Goal: Information Seeking & Learning: Learn about a topic

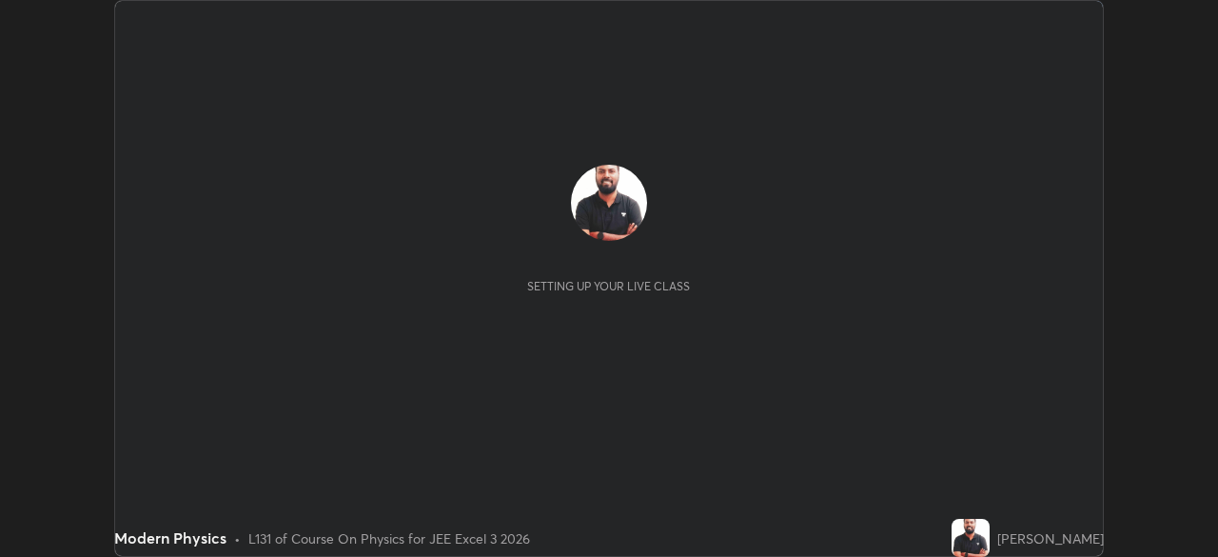
scroll to position [557, 1217]
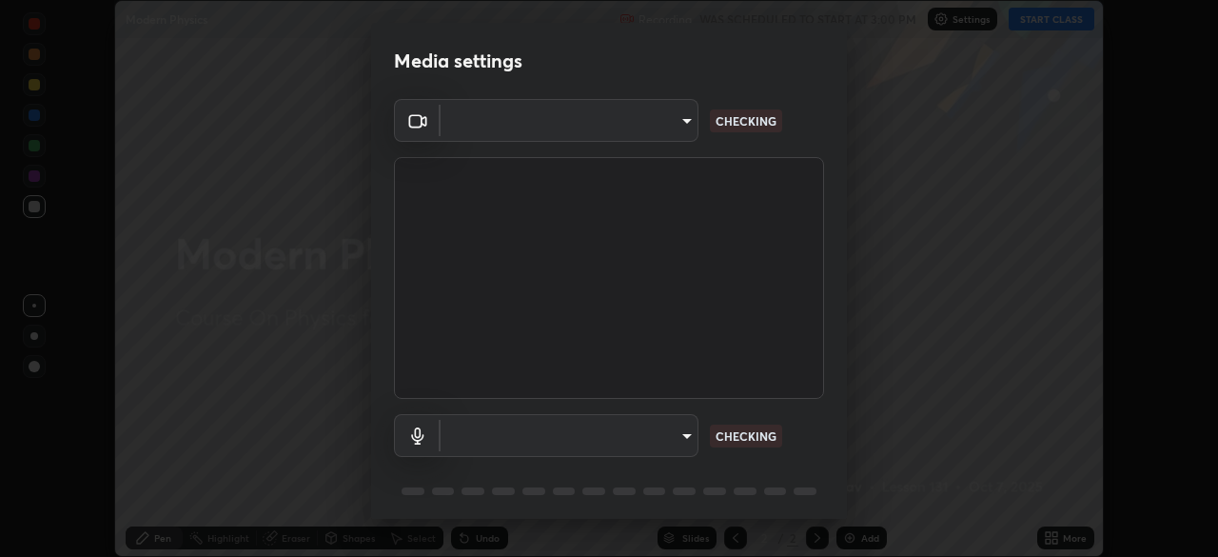
type input "718deecf834a2402e9859888758a2701a1d92989cf10273566d2a6ce3300f65d"
type input "a75359b4f40e144b74a4853d299cb10942348b3e6b3f88c79c501693e4cedbc6"
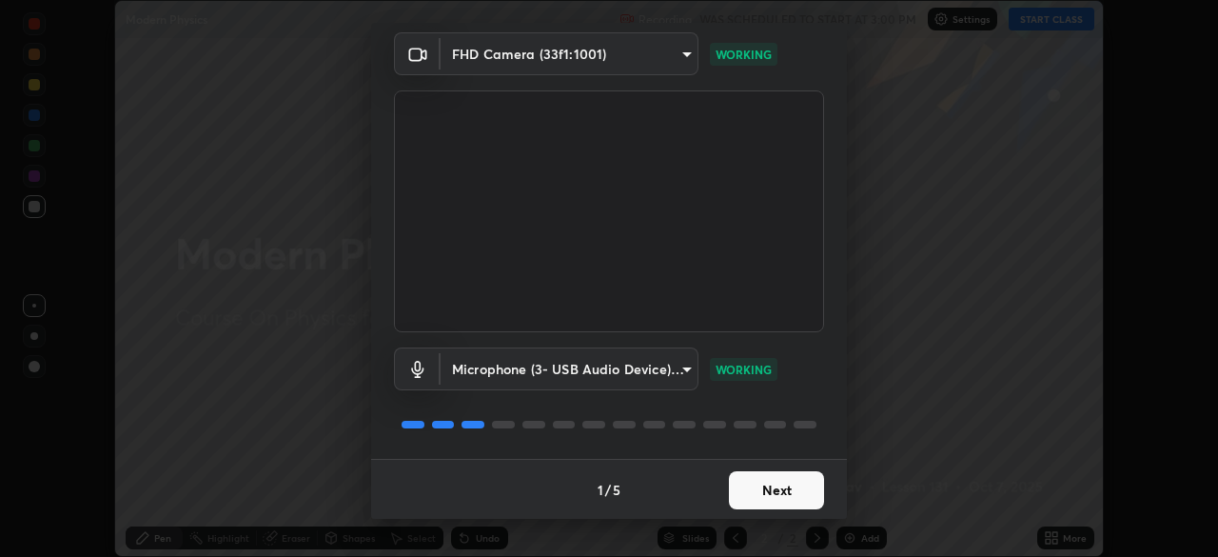
click at [775, 491] on button "Next" at bounding box center [776, 490] width 95 height 38
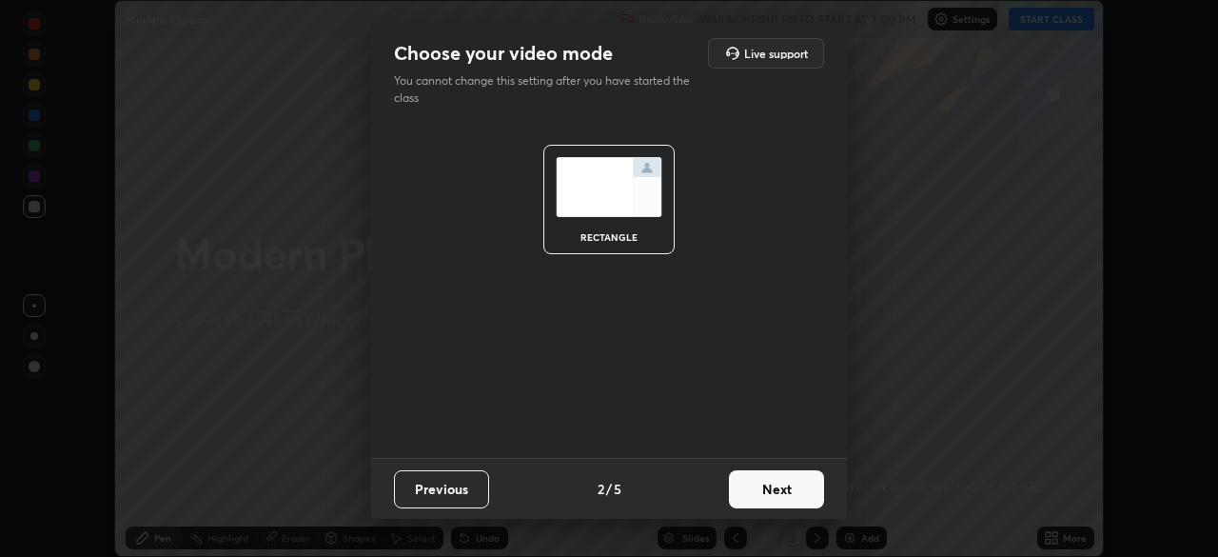
click at [777, 495] on button "Next" at bounding box center [776, 489] width 95 height 38
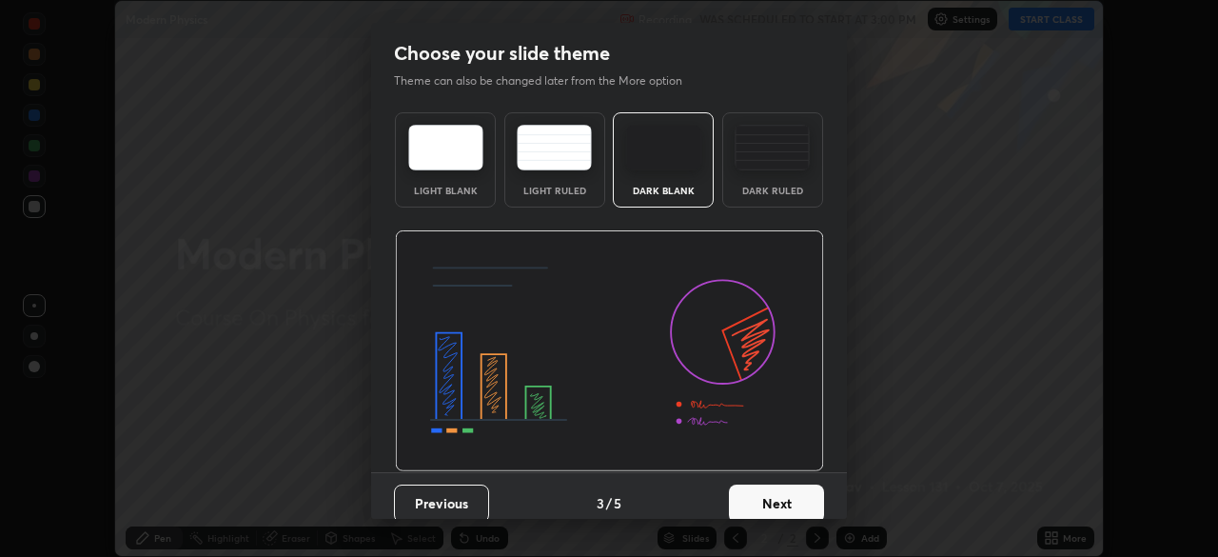
click at [776, 493] on button "Next" at bounding box center [776, 503] width 95 height 38
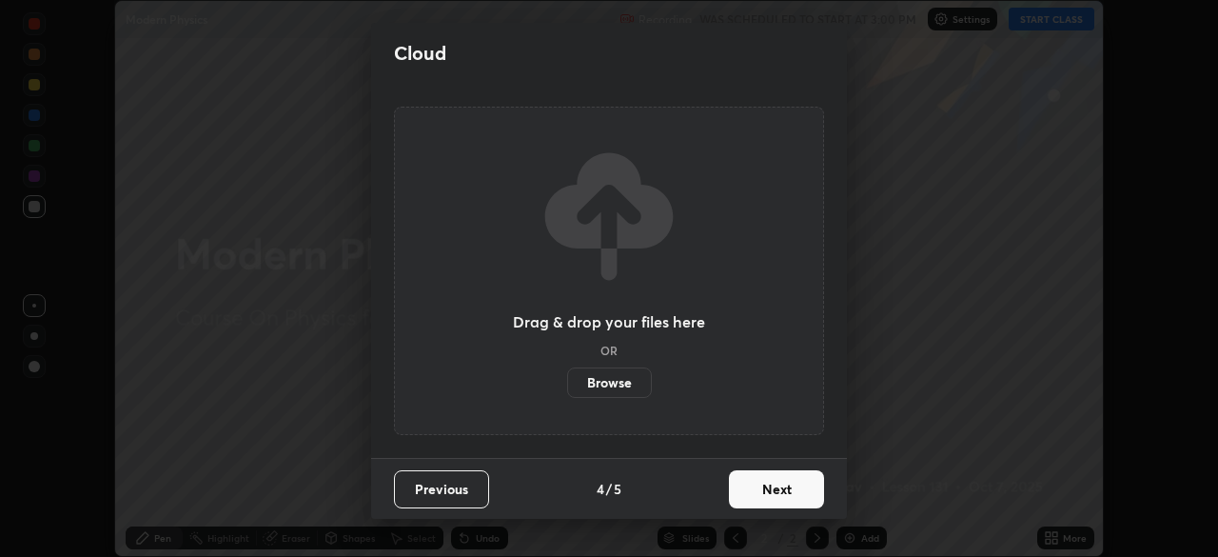
click at [772, 493] on button "Next" at bounding box center [776, 489] width 95 height 38
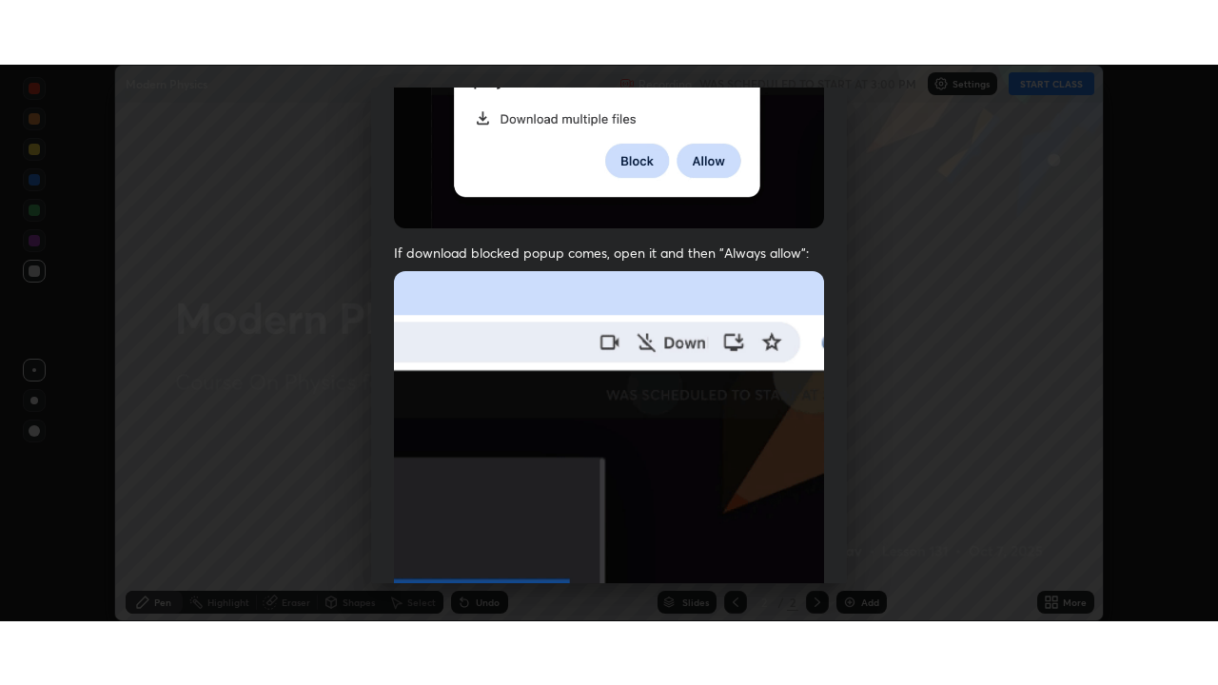
scroll to position [455, 0]
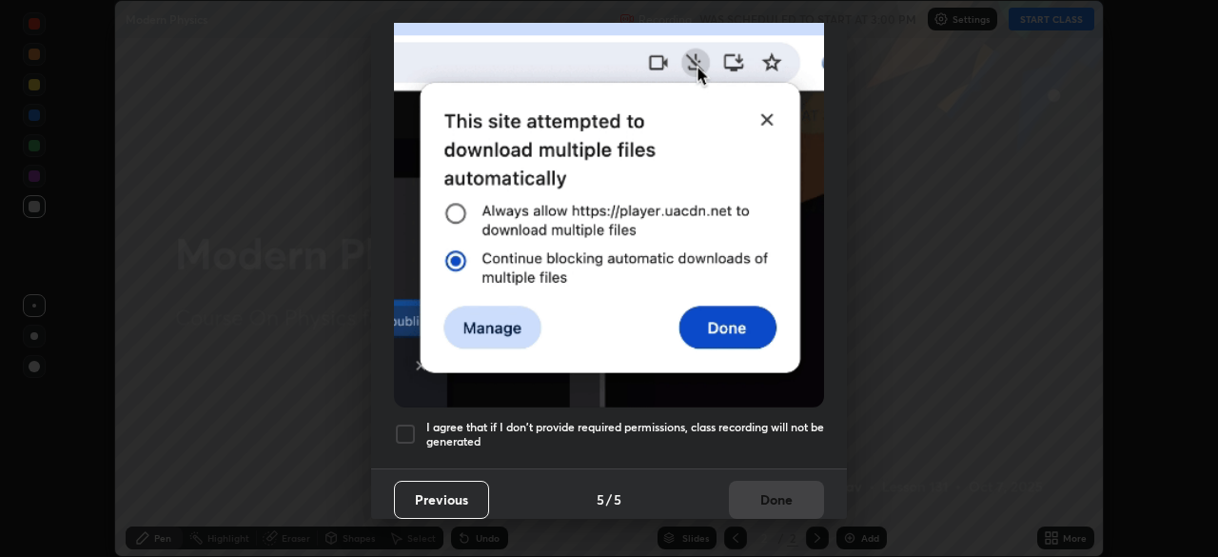
click at [405, 425] on div at bounding box center [405, 434] width 23 height 23
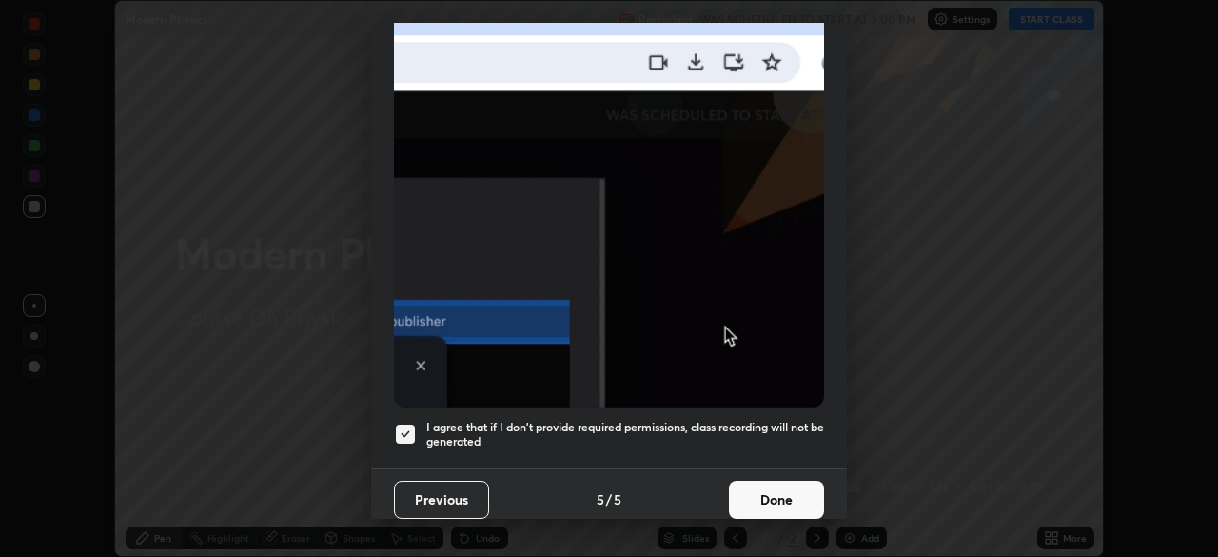
click at [771, 489] on button "Done" at bounding box center [776, 500] width 95 height 38
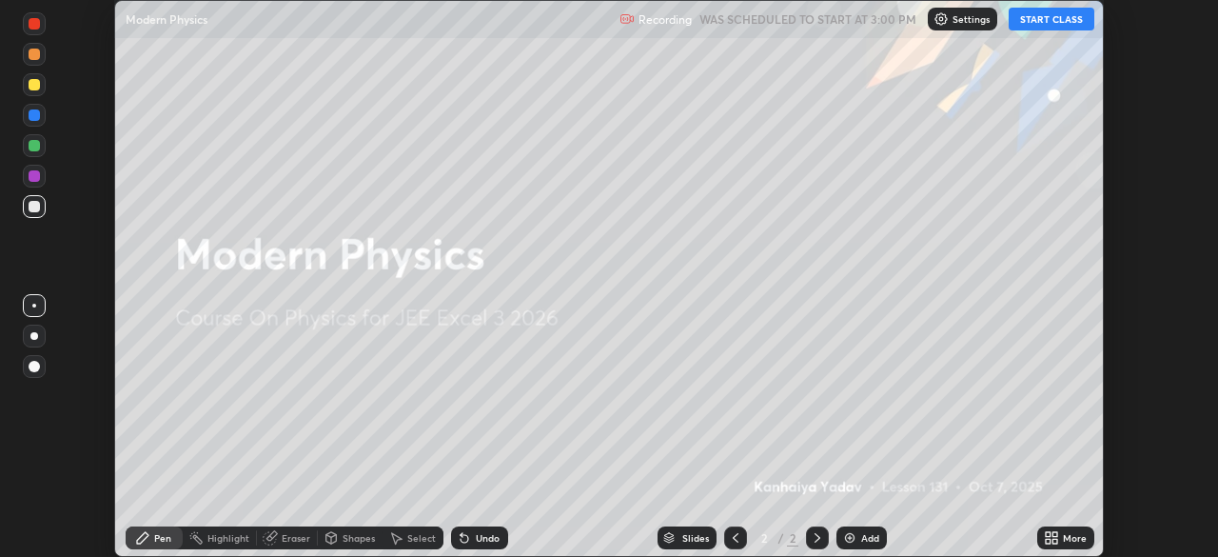
click at [1055, 23] on button "START CLASS" at bounding box center [1052, 19] width 86 height 23
click at [1054, 539] on icon at bounding box center [1051, 537] width 15 height 15
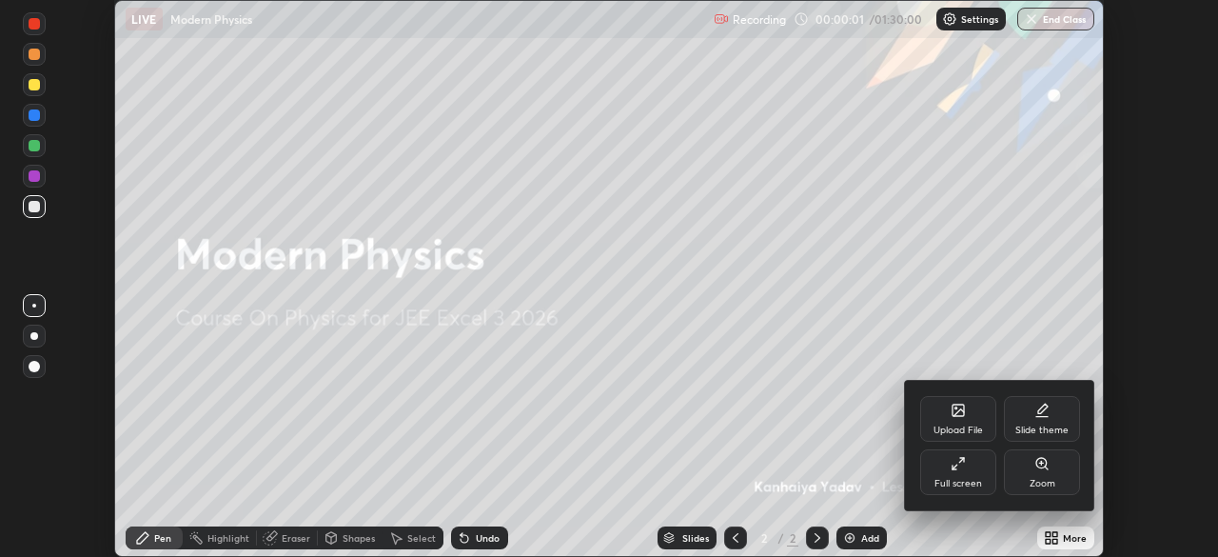
click at [957, 474] on div "Full screen" at bounding box center [958, 472] width 76 height 46
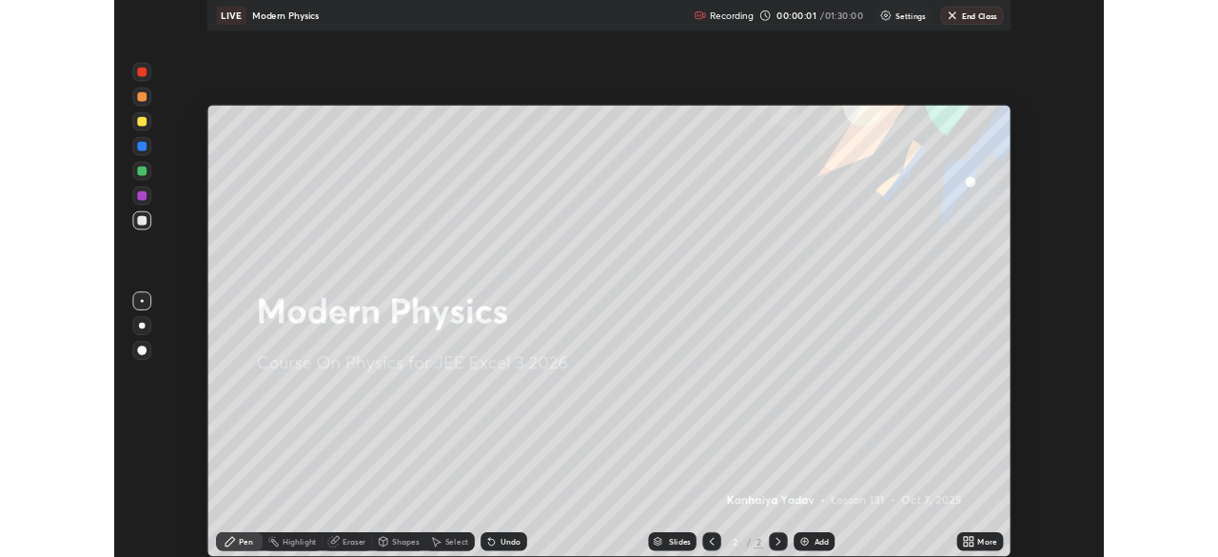
scroll to position [685, 1218]
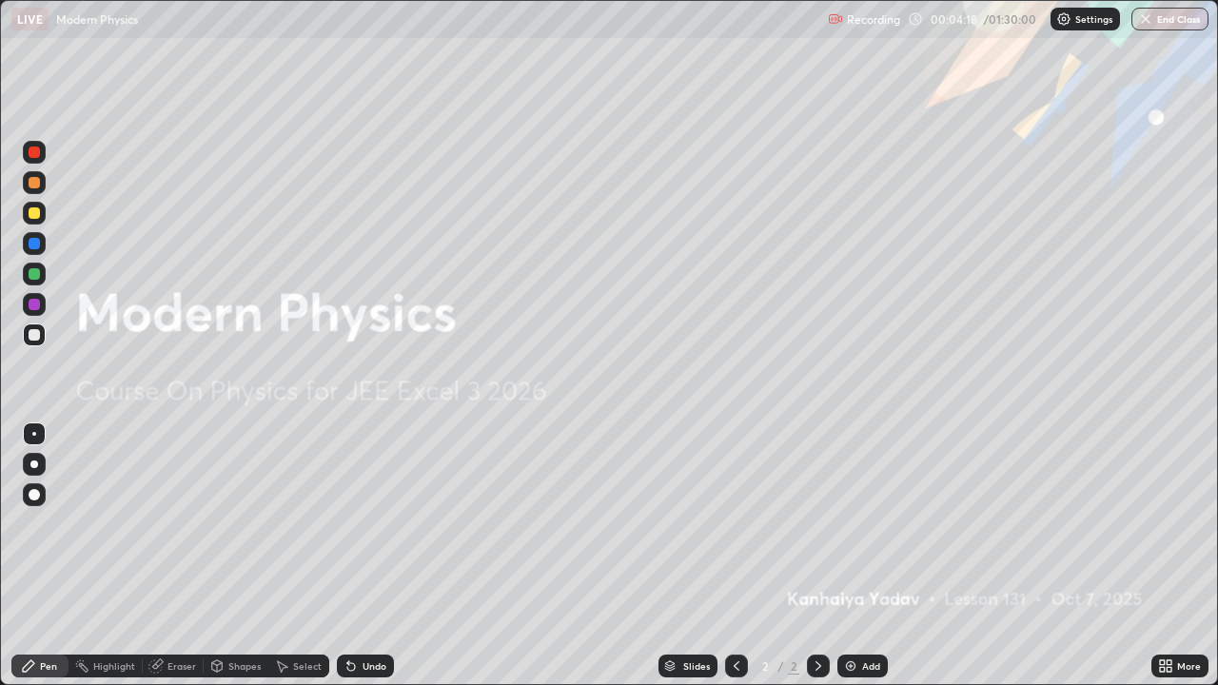
click at [815, 556] on icon at bounding box center [818, 666] width 15 height 15
click at [814, 556] on icon at bounding box center [818, 666] width 15 height 15
click at [849, 556] on img at bounding box center [850, 666] width 15 height 15
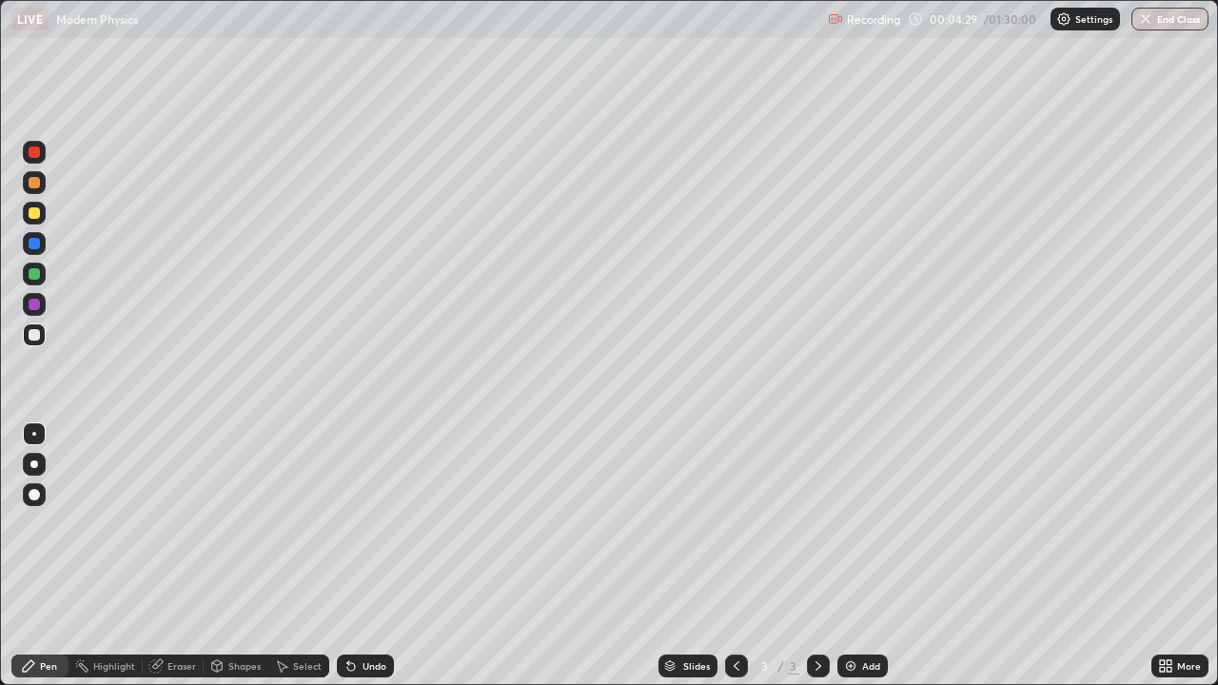
click at [30, 467] on div at bounding box center [34, 464] width 23 height 23
click at [29, 492] on div at bounding box center [34, 494] width 11 height 11
click at [347, 556] on icon at bounding box center [348, 662] width 2 height 2
click at [34, 464] on div at bounding box center [34, 465] width 8 height 8
click at [35, 213] on div at bounding box center [34, 212] width 11 height 11
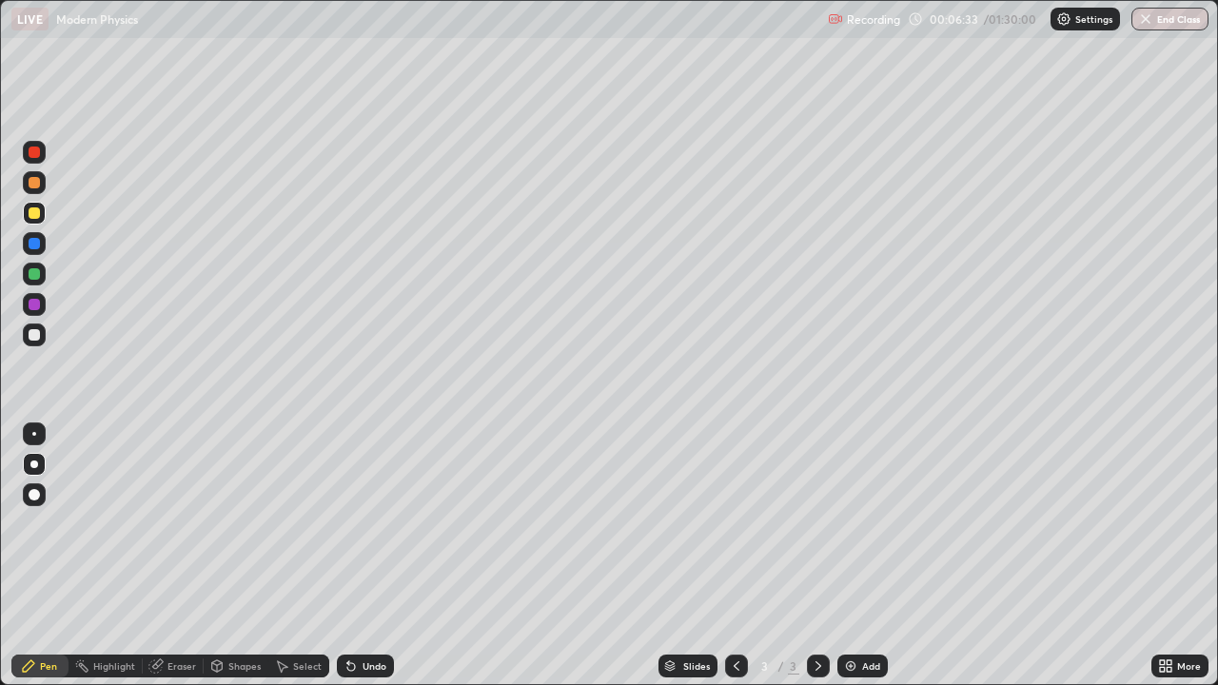
click at [29, 336] on div at bounding box center [34, 334] width 11 height 11
click at [0, 556] on div "Pen Highlight Eraser Shapes Select Undo Slides 3 / 3 Add More" at bounding box center [609, 666] width 1218 height 38
click at [818, 556] on icon at bounding box center [818, 666] width 15 height 15
click at [851, 556] on img at bounding box center [850, 666] width 15 height 15
click at [34, 183] on div at bounding box center [34, 182] width 11 height 11
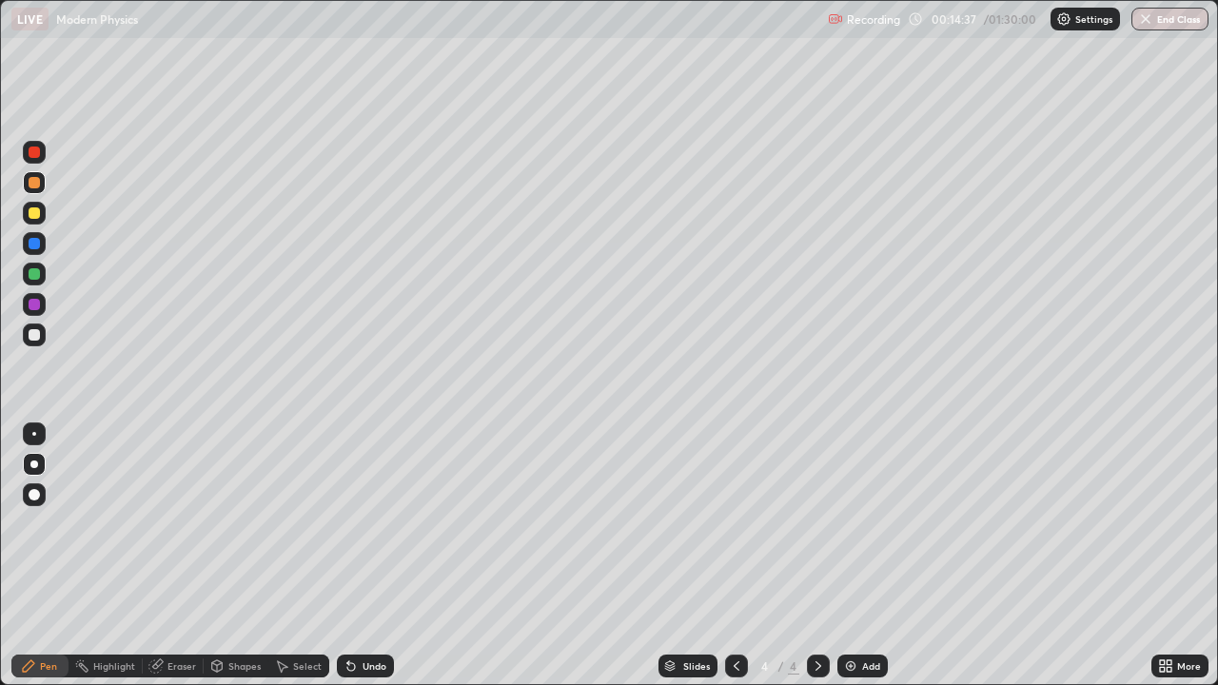
click at [234, 556] on div "Shapes" at bounding box center [244, 666] width 32 height 10
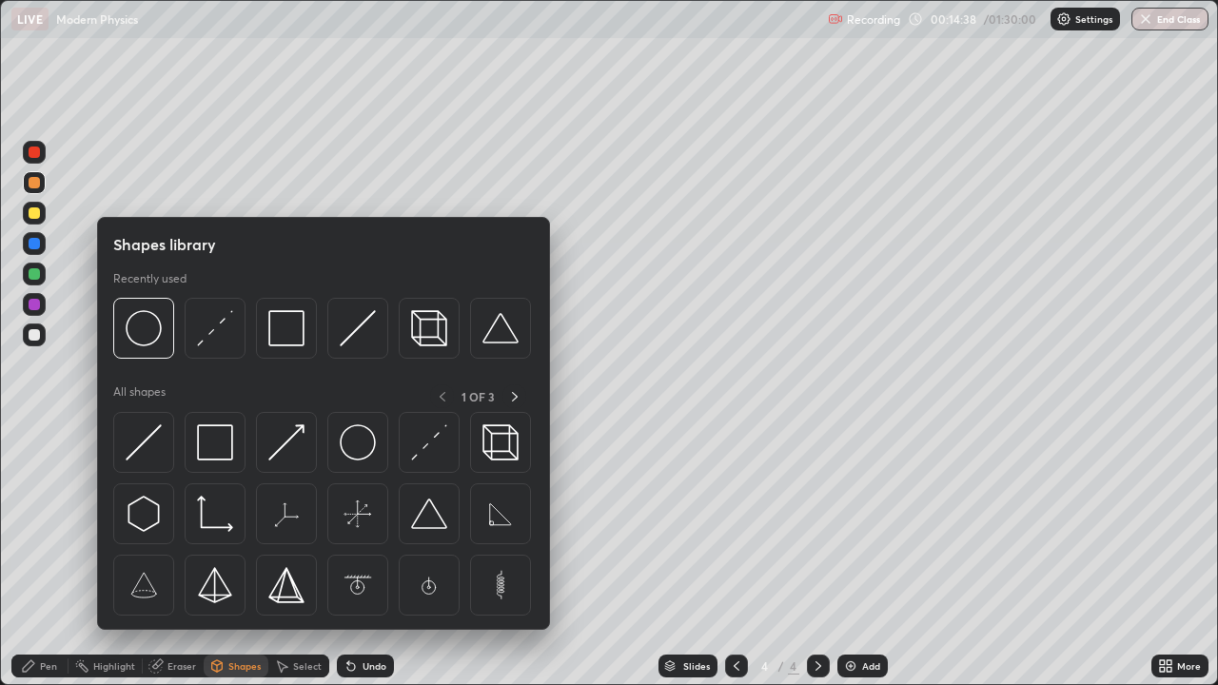
click at [217, 447] on img at bounding box center [215, 442] width 36 height 36
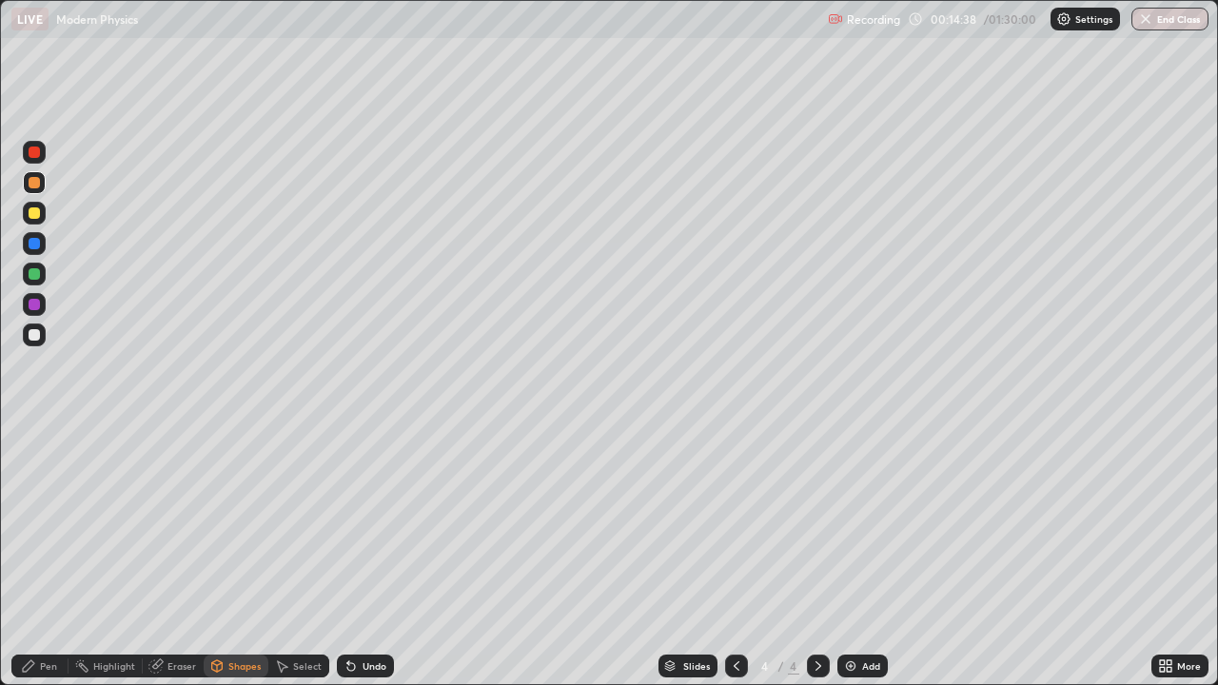
click at [35, 305] on div at bounding box center [34, 304] width 11 height 11
click at [34, 213] on div at bounding box center [34, 212] width 11 height 11
click at [41, 556] on div "Pen" at bounding box center [48, 666] width 17 height 10
click at [33, 335] on div at bounding box center [34, 334] width 11 height 11
click at [32, 213] on div at bounding box center [34, 212] width 11 height 11
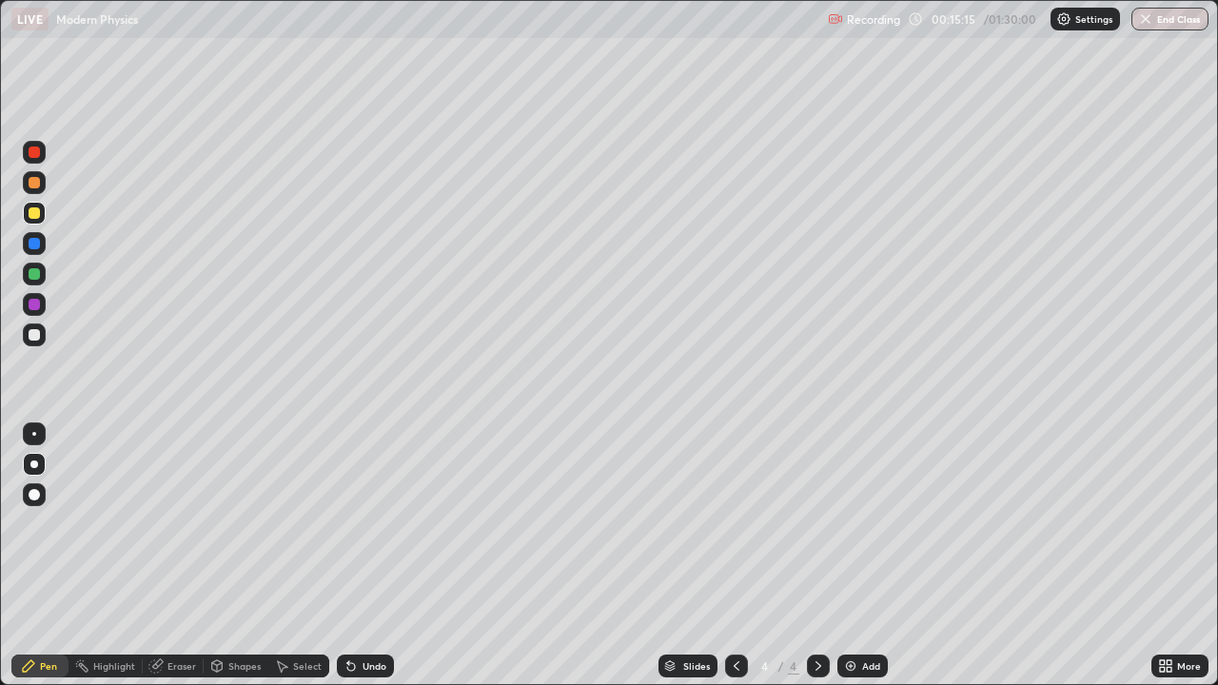
click at [32, 337] on div at bounding box center [34, 334] width 11 height 11
click at [34, 221] on div at bounding box center [34, 213] width 23 height 23
click at [35, 340] on div at bounding box center [34, 334] width 11 height 11
click at [815, 556] on icon at bounding box center [818, 666] width 15 height 15
click at [814, 556] on icon at bounding box center [818, 666] width 15 height 15
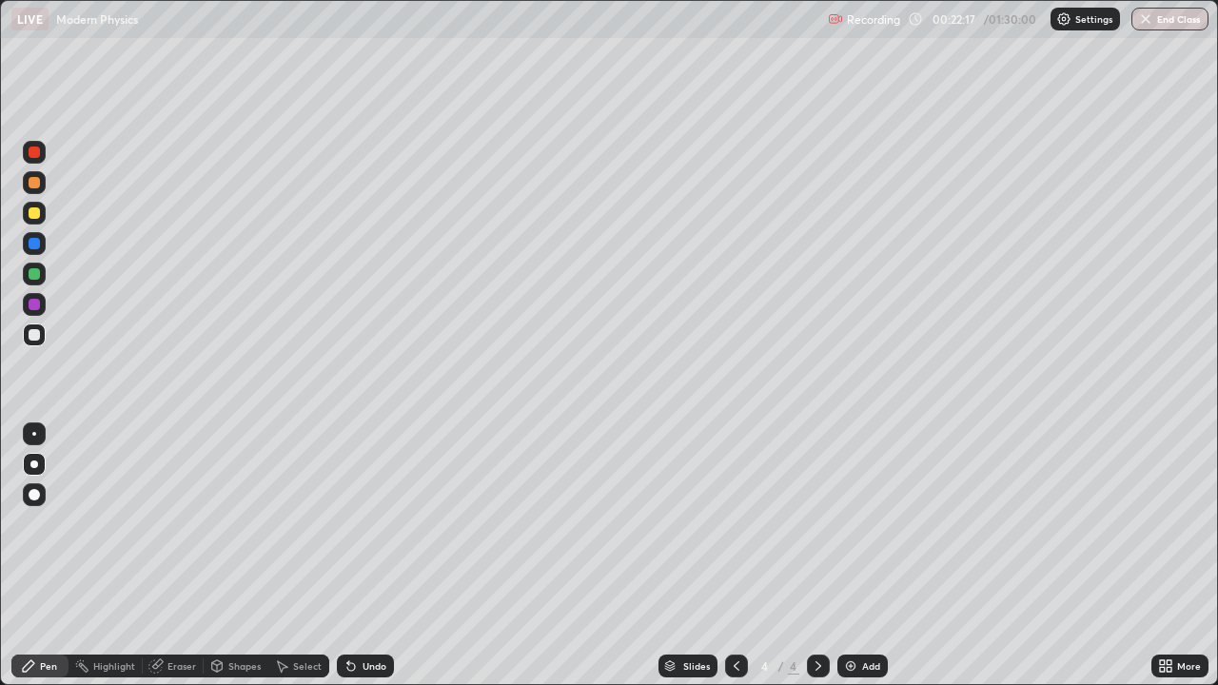
click at [850, 556] on img at bounding box center [850, 666] width 15 height 15
click at [348, 556] on icon at bounding box center [351, 667] width 8 height 8
click at [817, 556] on icon at bounding box center [818, 666] width 15 height 15
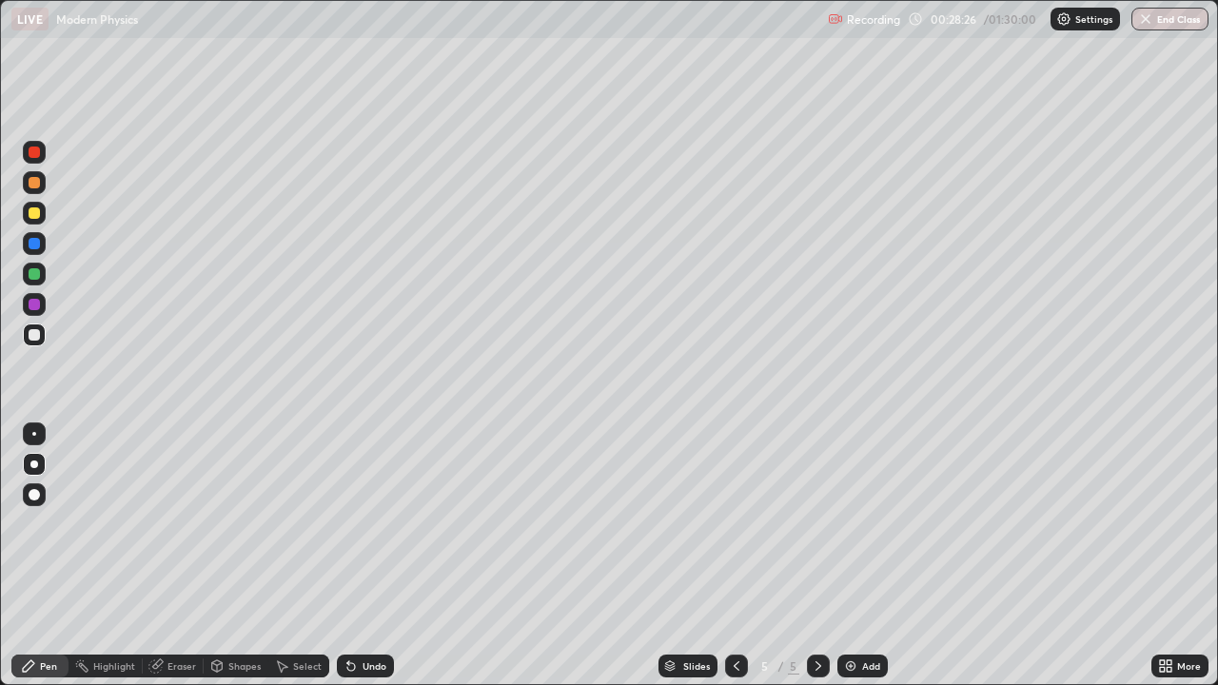
click at [815, 556] on icon at bounding box center [818, 666] width 15 height 15
click at [739, 556] on icon at bounding box center [736, 666] width 15 height 15
click at [817, 556] on icon at bounding box center [818, 666] width 15 height 15
click at [817, 556] on icon at bounding box center [819, 666] width 6 height 10
click at [815, 556] on icon at bounding box center [818, 666] width 15 height 15
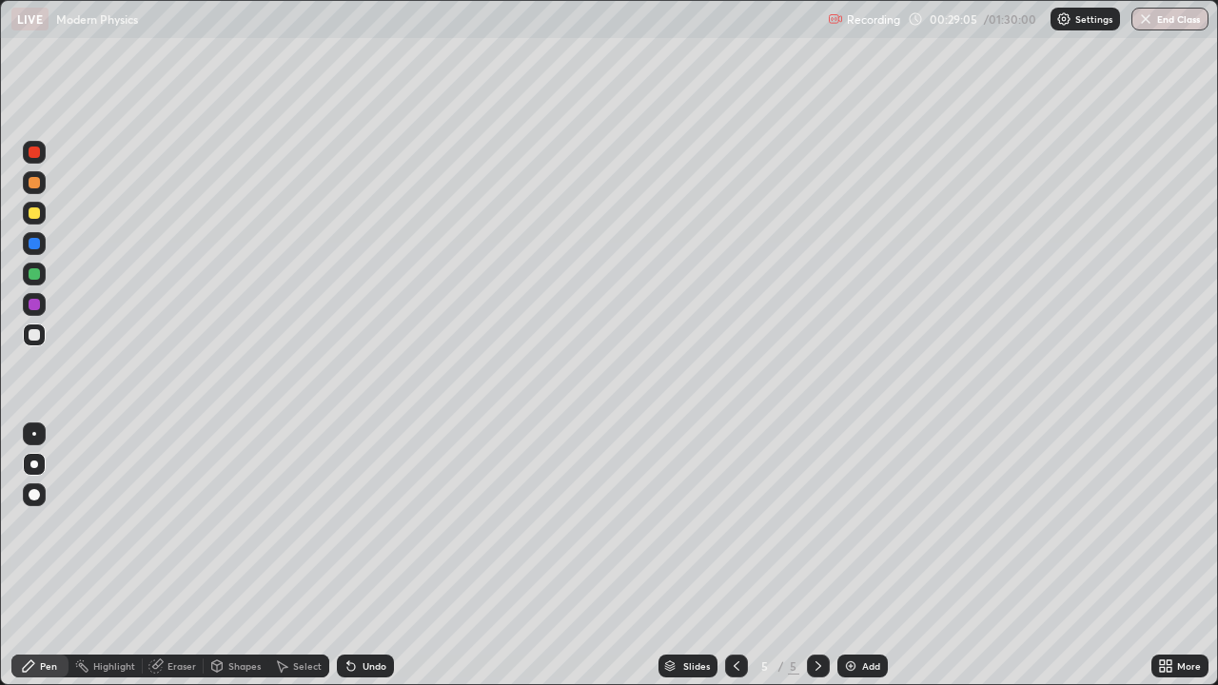
click at [817, 556] on icon at bounding box center [818, 666] width 15 height 15
click at [849, 556] on img at bounding box center [850, 666] width 15 height 15
click at [34, 218] on div at bounding box center [34, 212] width 11 height 11
click at [356, 556] on div "Undo" at bounding box center [365, 666] width 57 height 23
click at [359, 556] on div "Undo" at bounding box center [365, 666] width 57 height 23
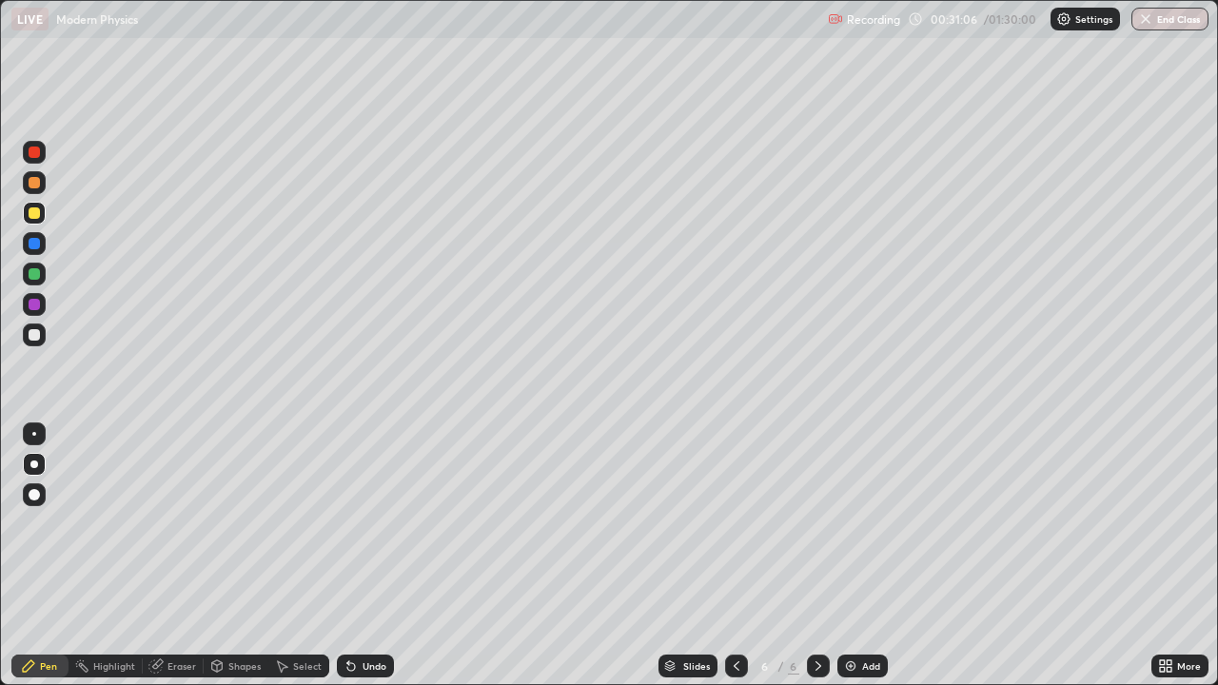
click at [366, 556] on div "Undo" at bounding box center [375, 666] width 24 height 10
click at [35, 335] on div at bounding box center [34, 334] width 11 height 11
click at [181, 556] on div "Eraser" at bounding box center [182, 666] width 29 height 10
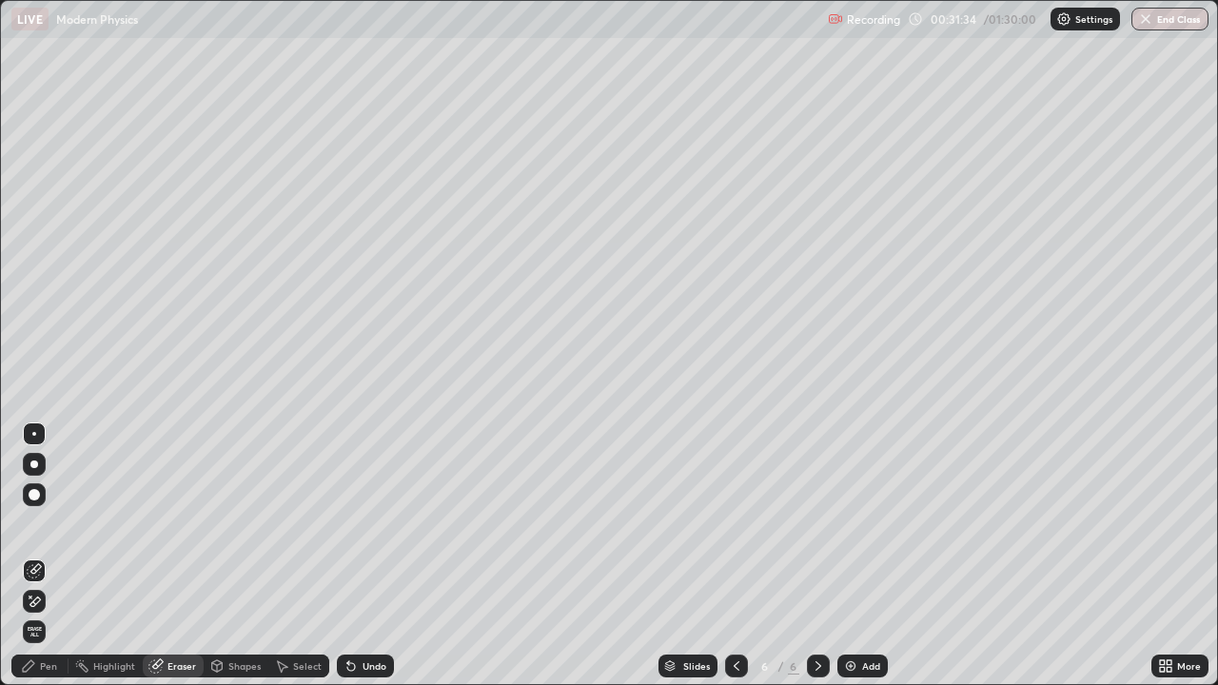
click at [236, 556] on div "Shapes" at bounding box center [244, 666] width 32 height 10
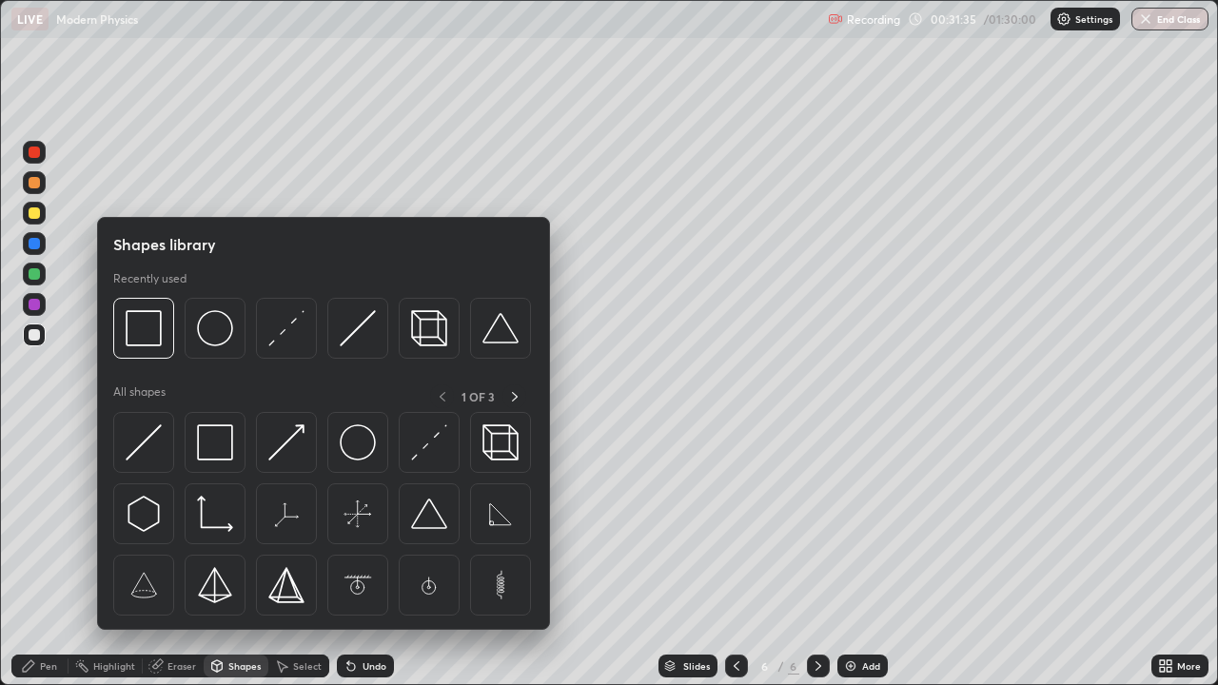
click at [285, 326] on img at bounding box center [286, 328] width 36 height 36
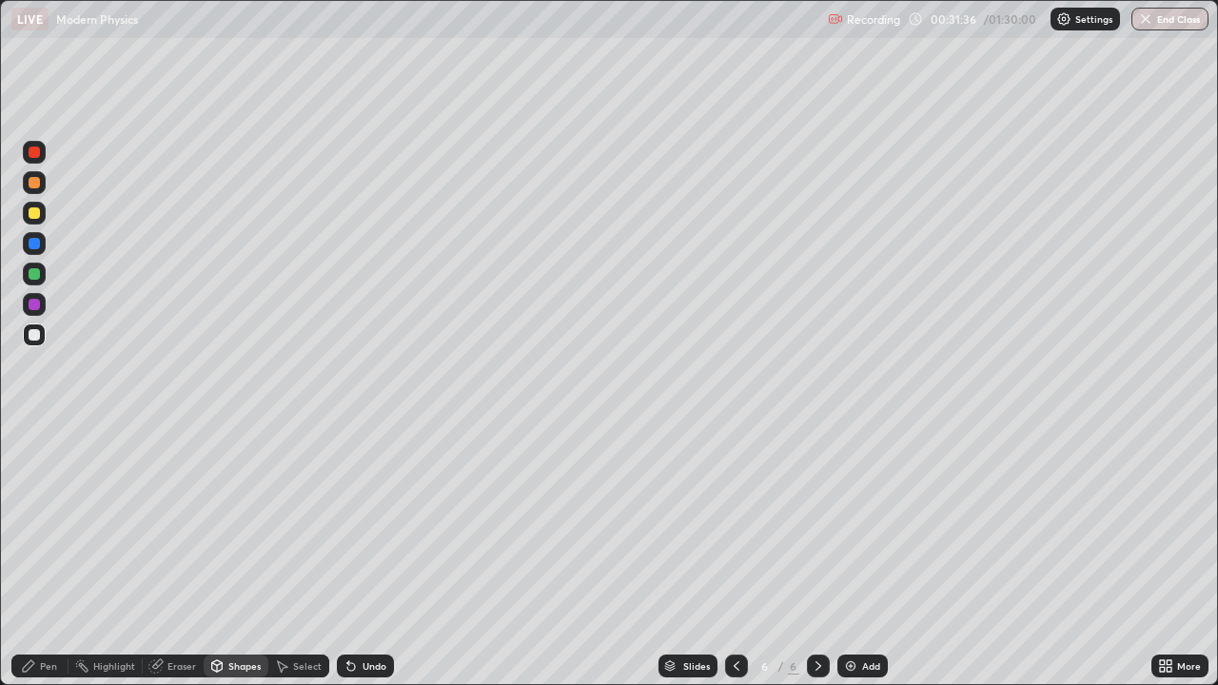
click at [35, 217] on div at bounding box center [34, 212] width 11 height 11
click at [234, 556] on div "Shapes" at bounding box center [244, 666] width 32 height 10
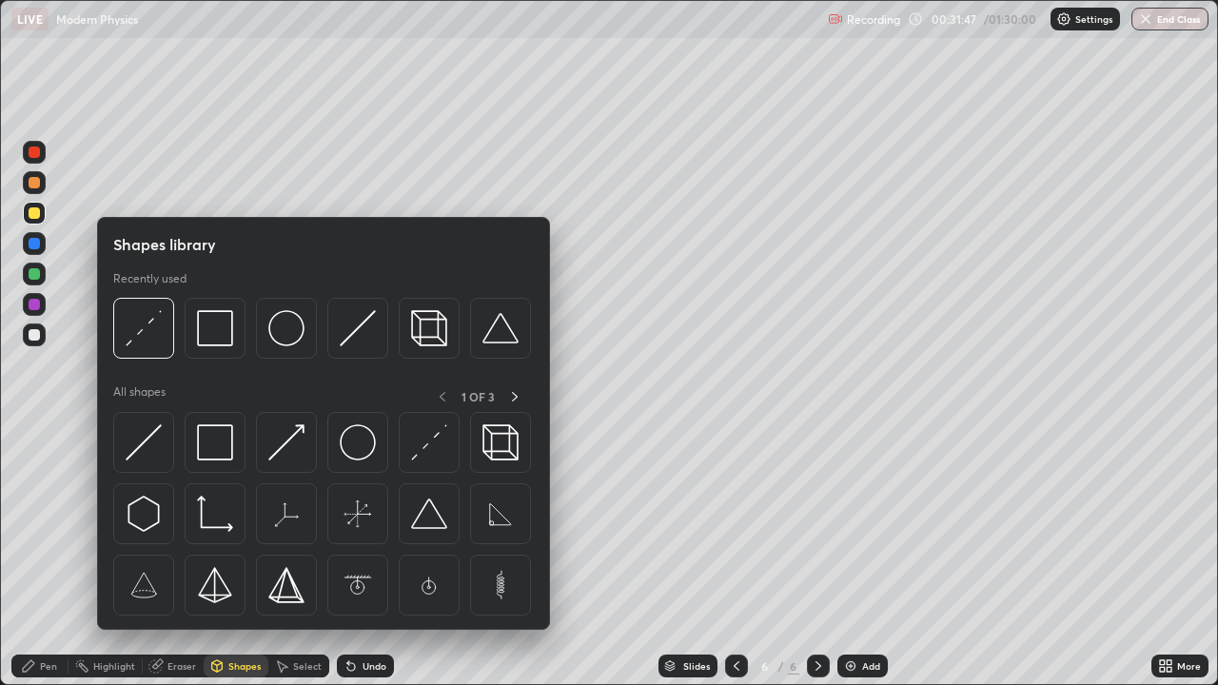
click at [205, 439] on img at bounding box center [215, 442] width 36 height 36
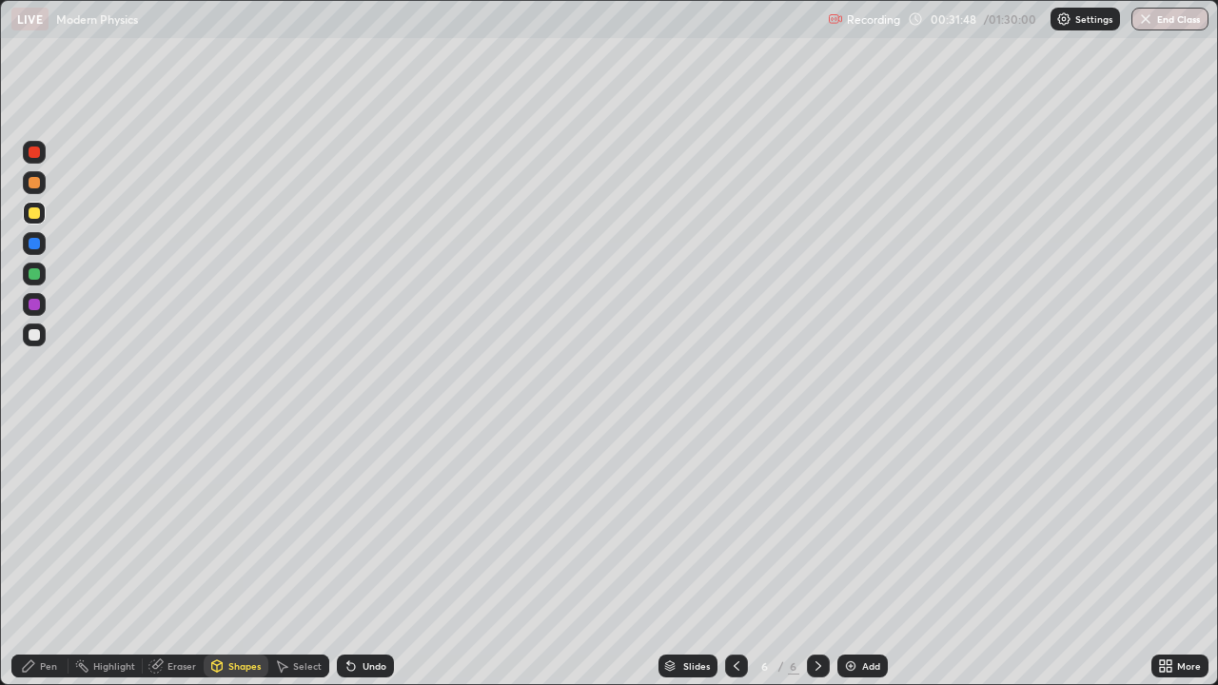
click at [50, 556] on div "Pen" at bounding box center [48, 666] width 17 height 10
click at [32, 246] on div at bounding box center [34, 243] width 11 height 11
click at [35, 305] on div at bounding box center [34, 304] width 11 height 11
click at [35, 337] on div at bounding box center [34, 334] width 11 height 11
click at [813, 556] on icon at bounding box center [818, 666] width 15 height 15
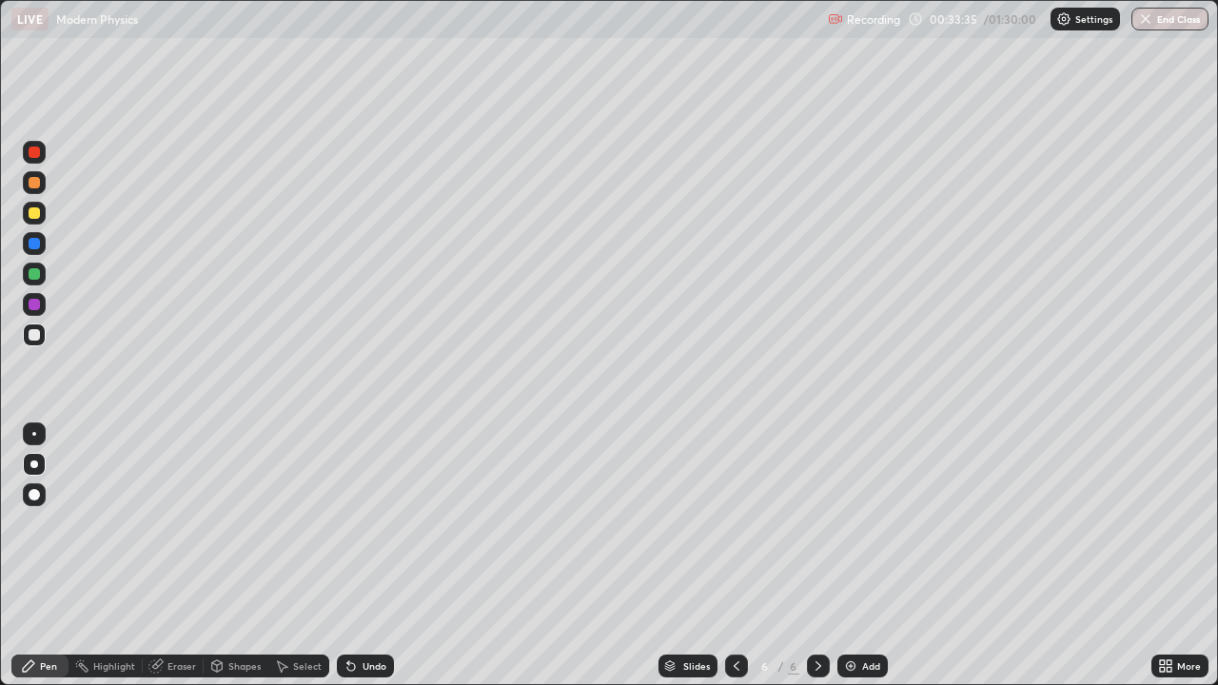
click at [847, 556] on img at bounding box center [850, 666] width 15 height 15
click at [33, 218] on div at bounding box center [34, 212] width 11 height 11
click at [231, 556] on div "Shapes" at bounding box center [244, 666] width 32 height 10
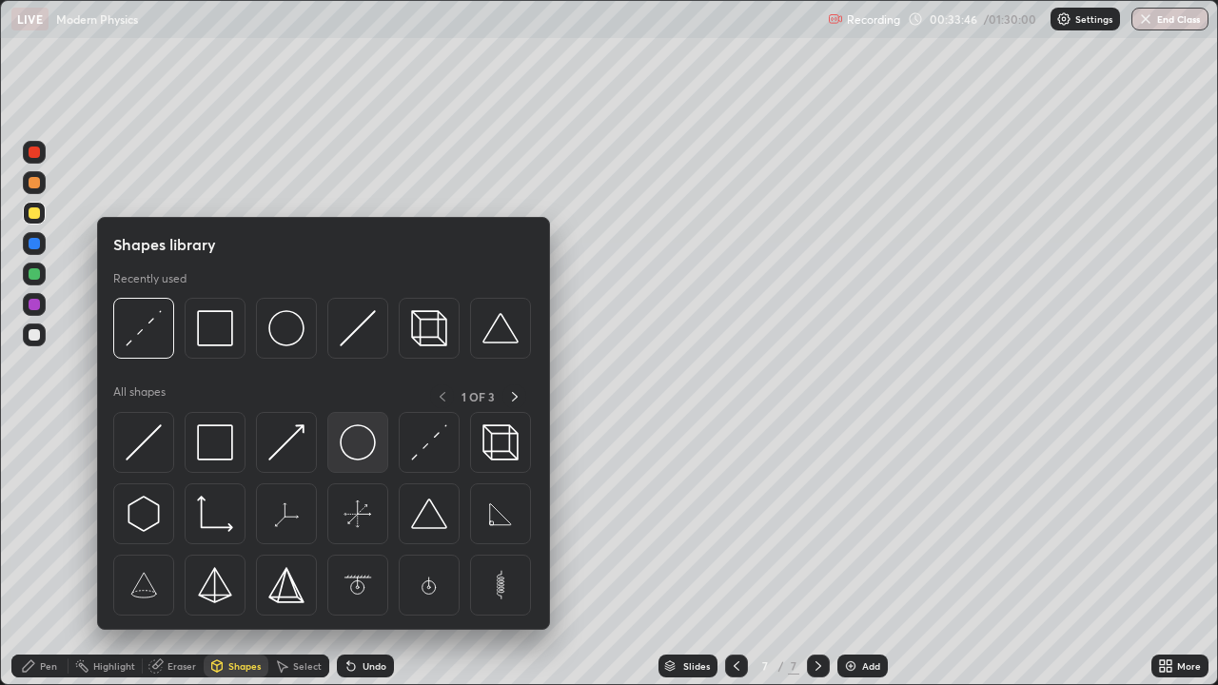
click at [357, 446] on img at bounding box center [358, 442] width 36 height 36
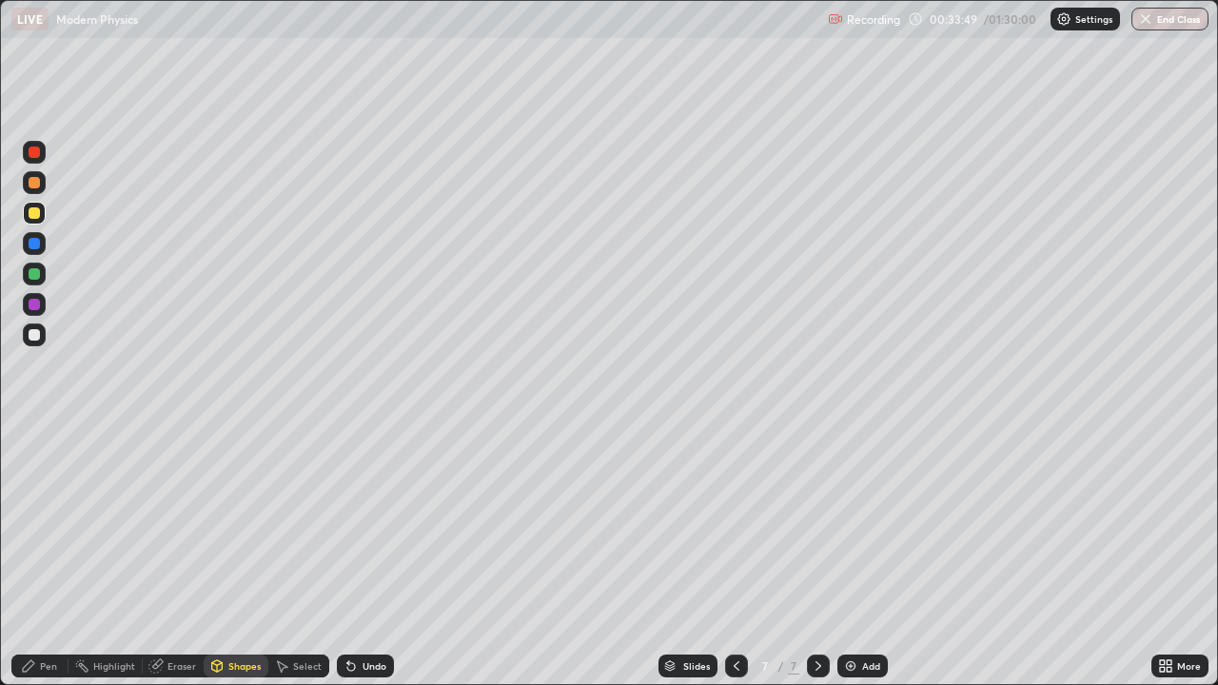
click at [42, 556] on div "Pen" at bounding box center [48, 666] width 17 height 10
click at [34, 335] on div at bounding box center [34, 334] width 11 height 11
click at [36, 217] on div at bounding box center [34, 212] width 11 height 11
click at [30, 339] on div at bounding box center [34, 334] width 11 height 11
click at [349, 556] on icon at bounding box center [351, 667] width 8 height 8
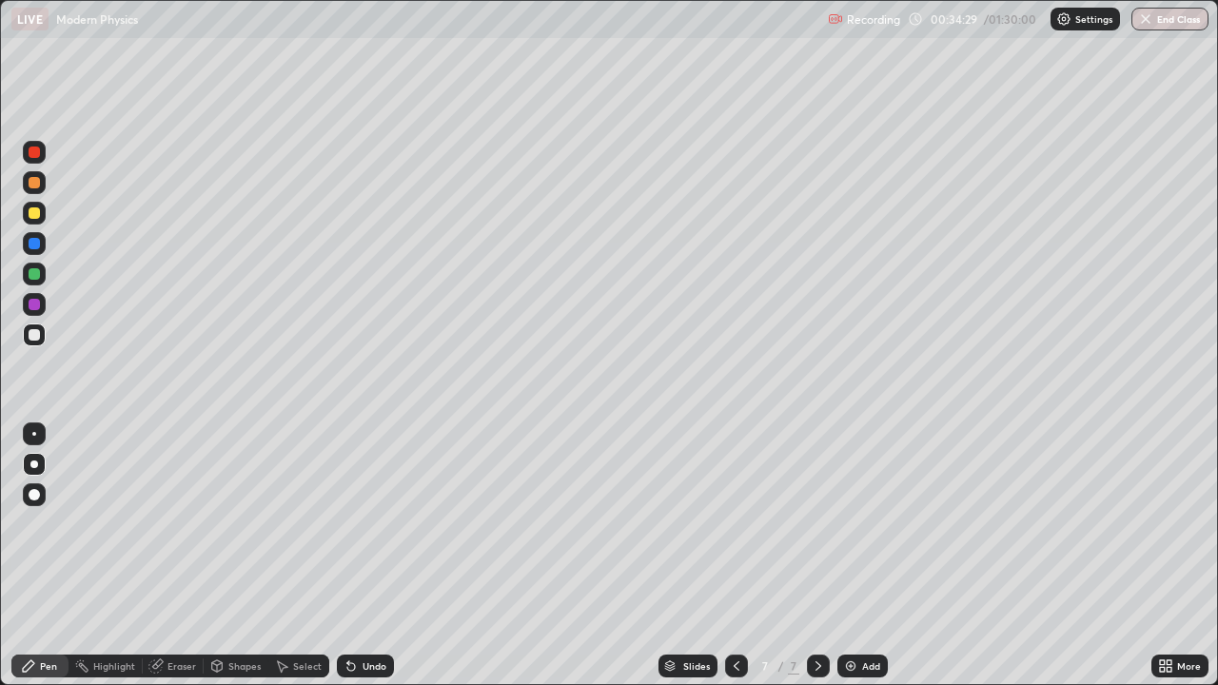
click at [351, 556] on icon at bounding box center [351, 667] width 8 height 8
click at [348, 556] on icon at bounding box center [351, 667] width 8 height 8
click at [735, 556] on icon at bounding box center [736, 666] width 15 height 15
click at [734, 556] on icon at bounding box center [736, 666] width 15 height 15
click at [817, 556] on icon at bounding box center [818, 666] width 15 height 15
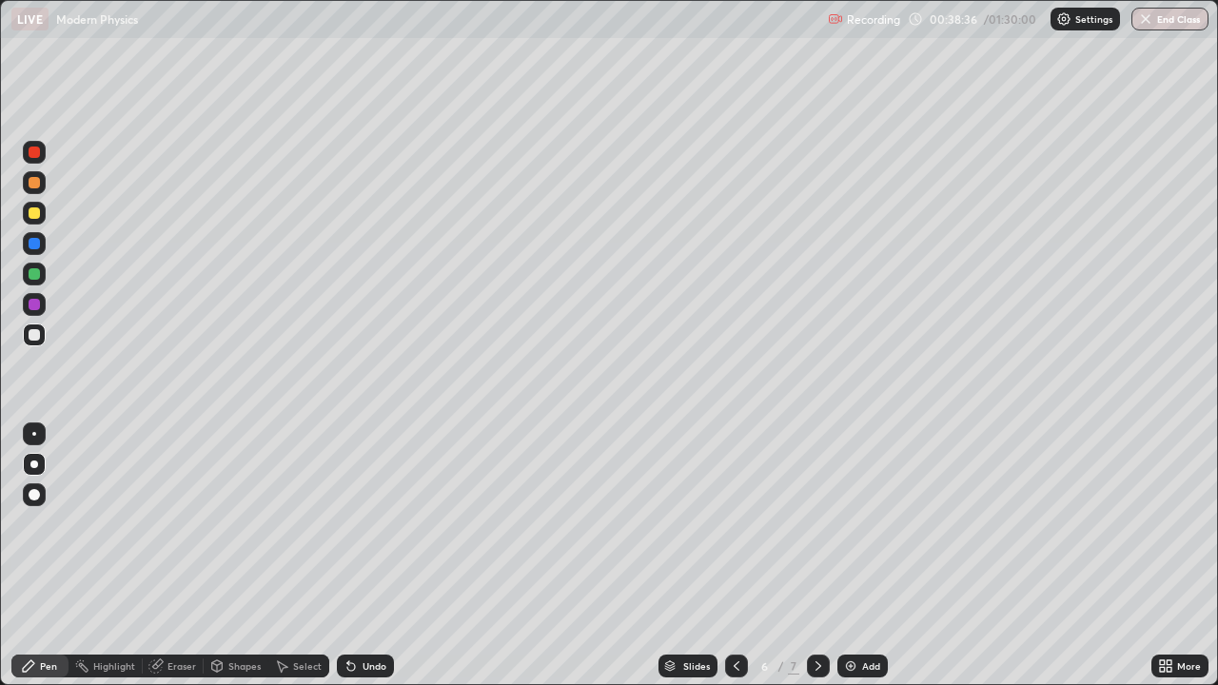
click at [813, 556] on icon at bounding box center [818, 666] width 15 height 15
click at [817, 556] on icon at bounding box center [819, 666] width 6 height 10
click at [816, 556] on icon at bounding box center [819, 666] width 6 height 10
click at [817, 556] on icon at bounding box center [819, 666] width 6 height 10
click at [848, 556] on img at bounding box center [850, 666] width 15 height 15
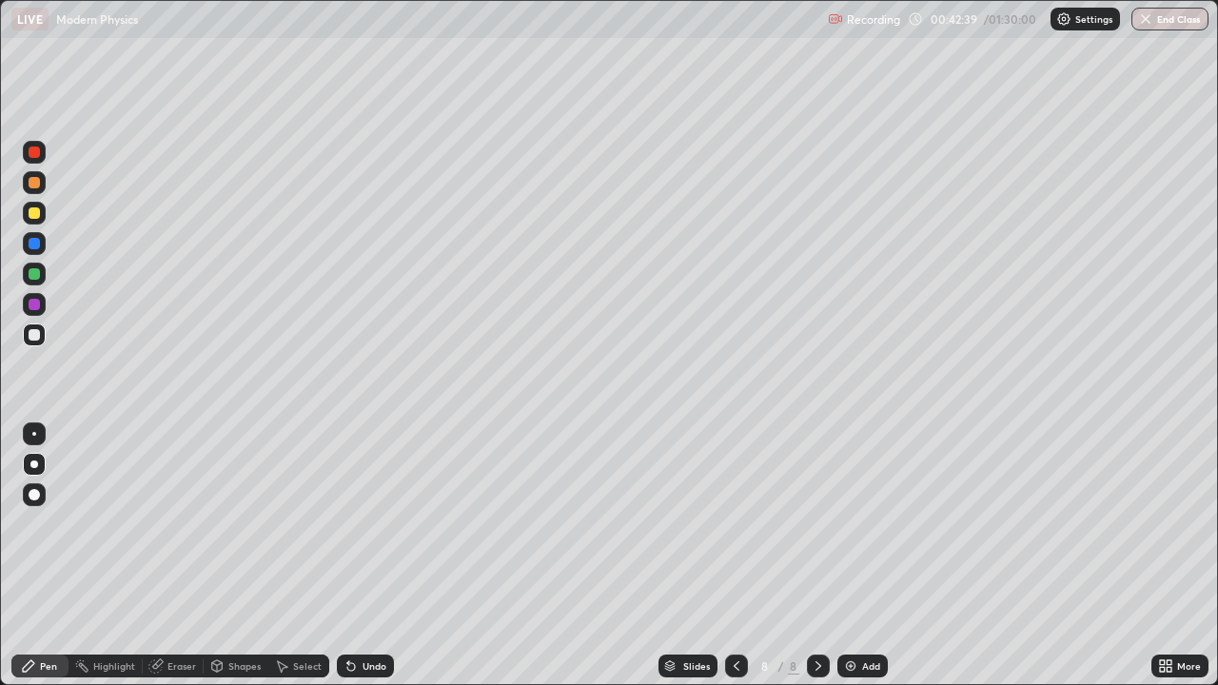
click at [364, 556] on div "Undo" at bounding box center [375, 666] width 24 height 10
click at [365, 556] on div "Undo" at bounding box center [375, 666] width 24 height 10
click at [363, 556] on div "Undo" at bounding box center [375, 666] width 24 height 10
click at [367, 556] on div "Undo" at bounding box center [365, 666] width 57 height 23
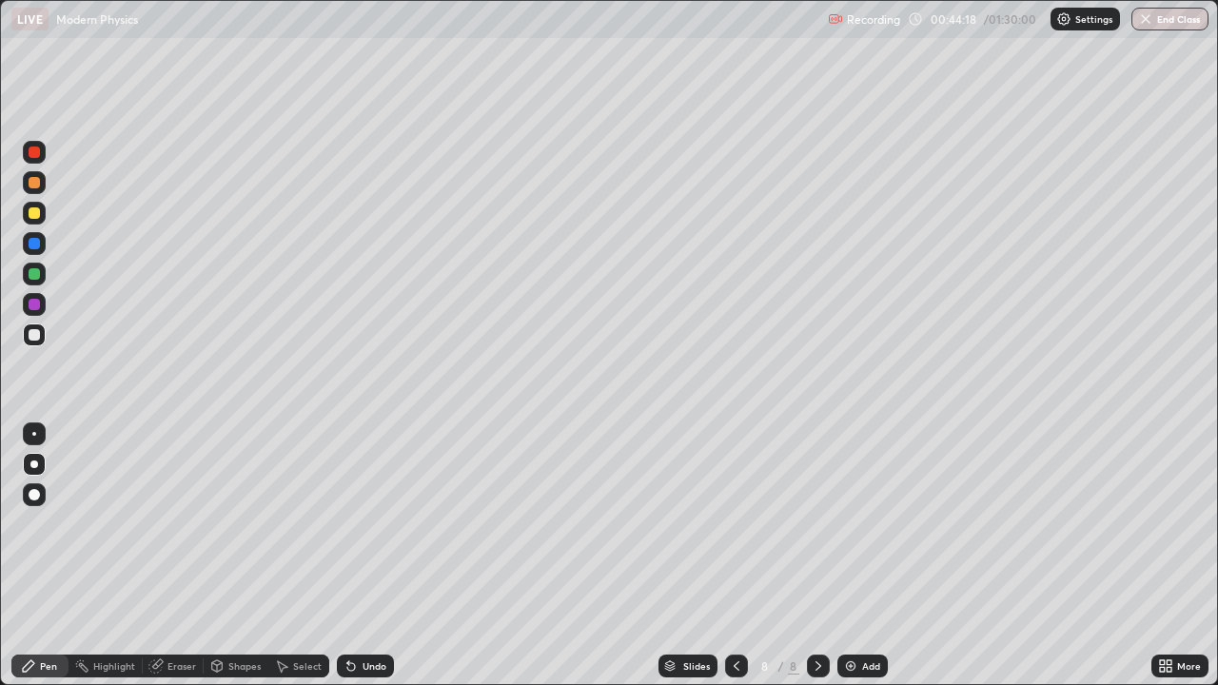
click at [366, 556] on div "Undo" at bounding box center [375, 666] width 24 height 10
click at [367, 556] on div "Undo" at bounding box center [365, 666] width 57 height 23
click at [363, 556] on div "Undo" at bounding box center [375, 666] width 24 height 10
click at [364, 556] on div "Undo" at bounding box center [365, 666] width 57 height 23
click at [165, 556] on div "Eraser" at bounding box center [173, 666] width 61 height 23
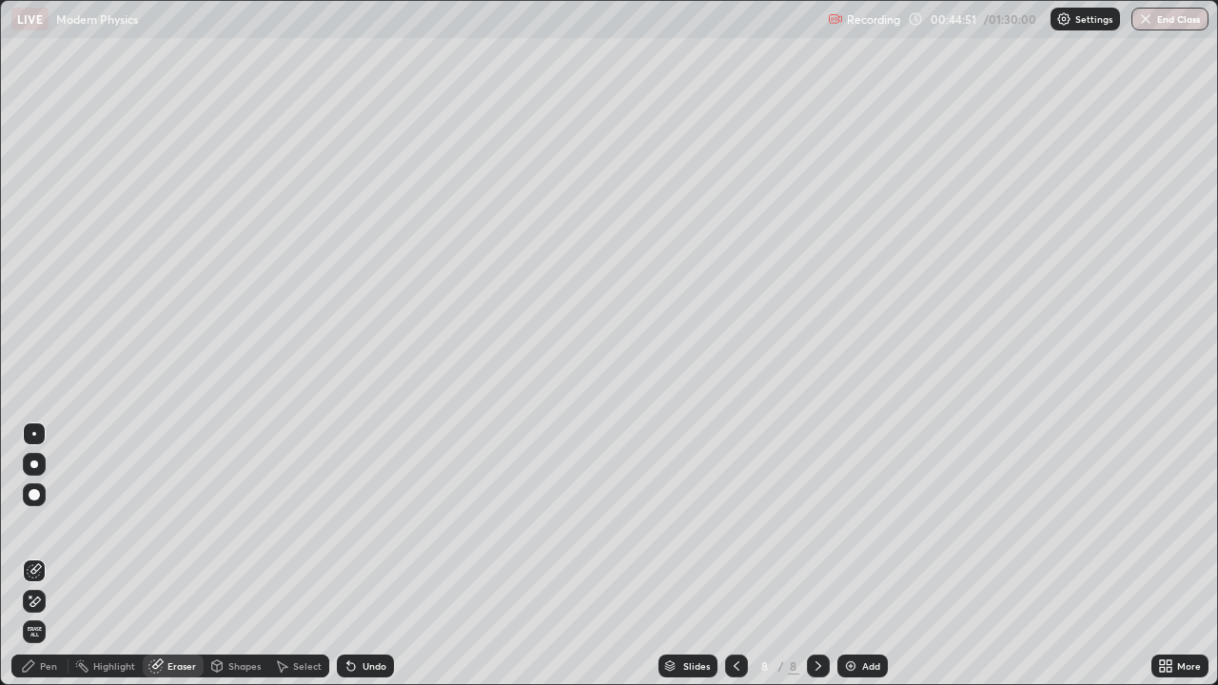
click at [49, 556] on div "Pen" at bounding box center [48, 666] width 17 height 10
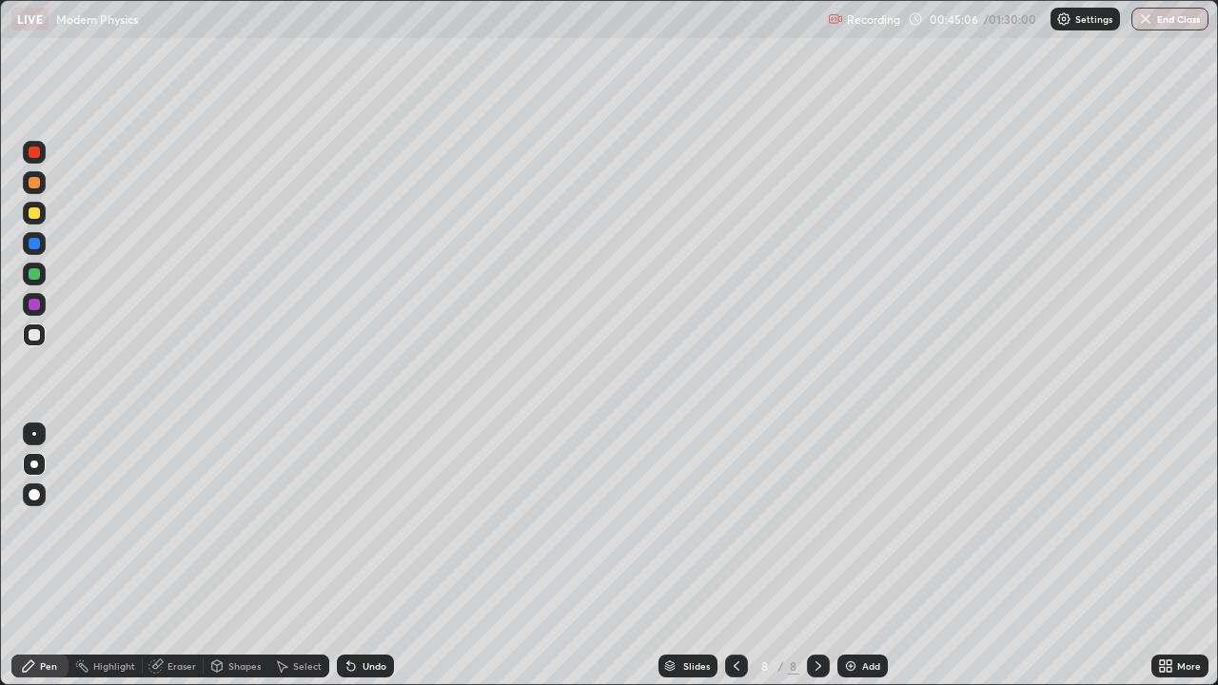
click at [351, 556] on icon at bounding box center [351, 667] width 8 height 8
click at [817, 556] on icon at bounding box center [818, 666] width 15 height 15
click at [816, 556] on icon at bounding box center [818, 666] width 15 height 15
click at [851, 556] on img at bounding box center [850, 666] width 15 height 15
click at [363, 556] on div "Undo" at bounding box center [375, 666] width 24 height 10
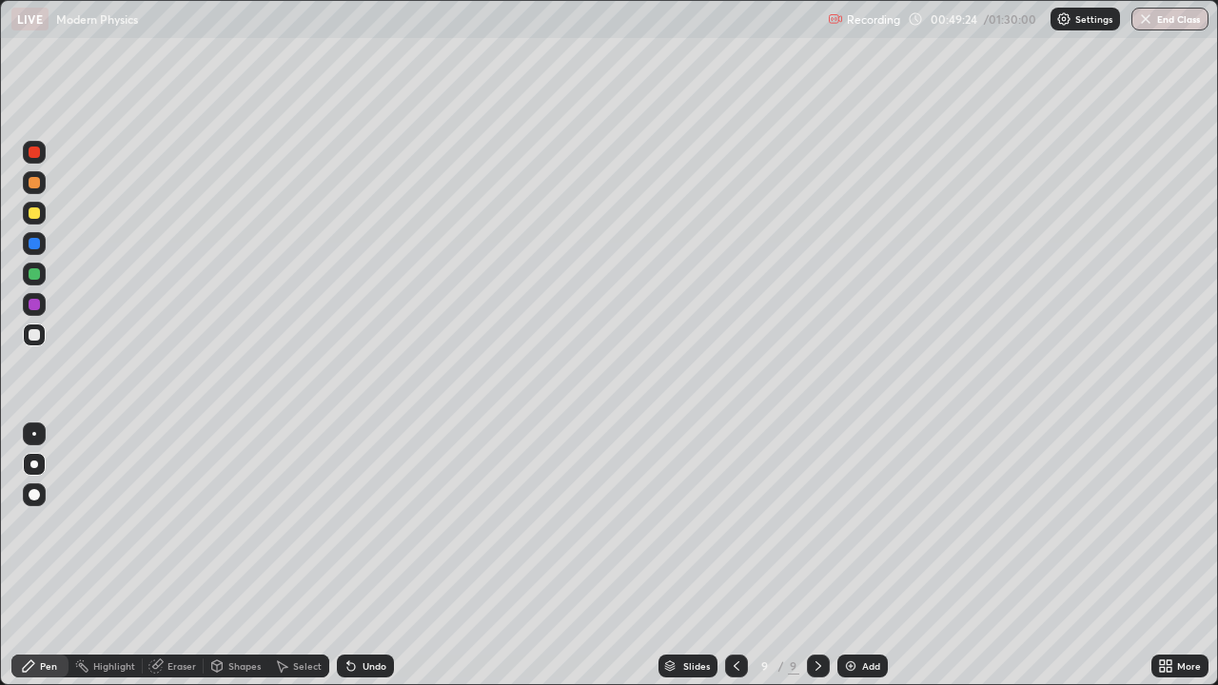
click at [363, 556] on div "Undo" at bounding box center [375, 666] width 24 height 10
click at [348, 556] on icon at bounding box center [351, 667] width 8 height 8
click at [346, 556] on div "Undo" at bounding box center [365, 666] width 57 height 23
click at [345, 556] on div "Undo" at bounding box center [365, 666] width 57 height 23
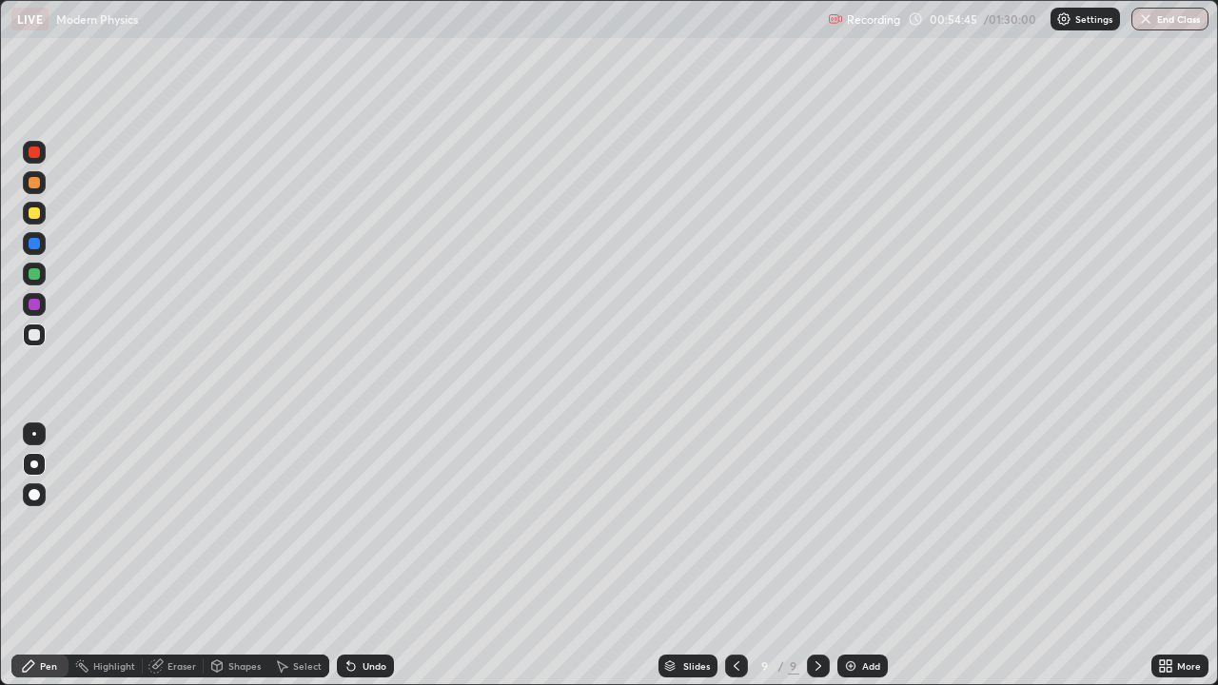
click at [817, 556] on icon at bounding box center [819, 666] width 6 height 10
click at [816, 556] on icon at bounding box center [818, 666] width 15 height 15
click at [855, 556] on img at bounding box center [850, 666] width 15 height 15
click at [814, 556] on icon at bounding box center [818, 666] width 15 height 15
click at [817, 556] on icon at bounding box center [818, 666] width 15 height 15
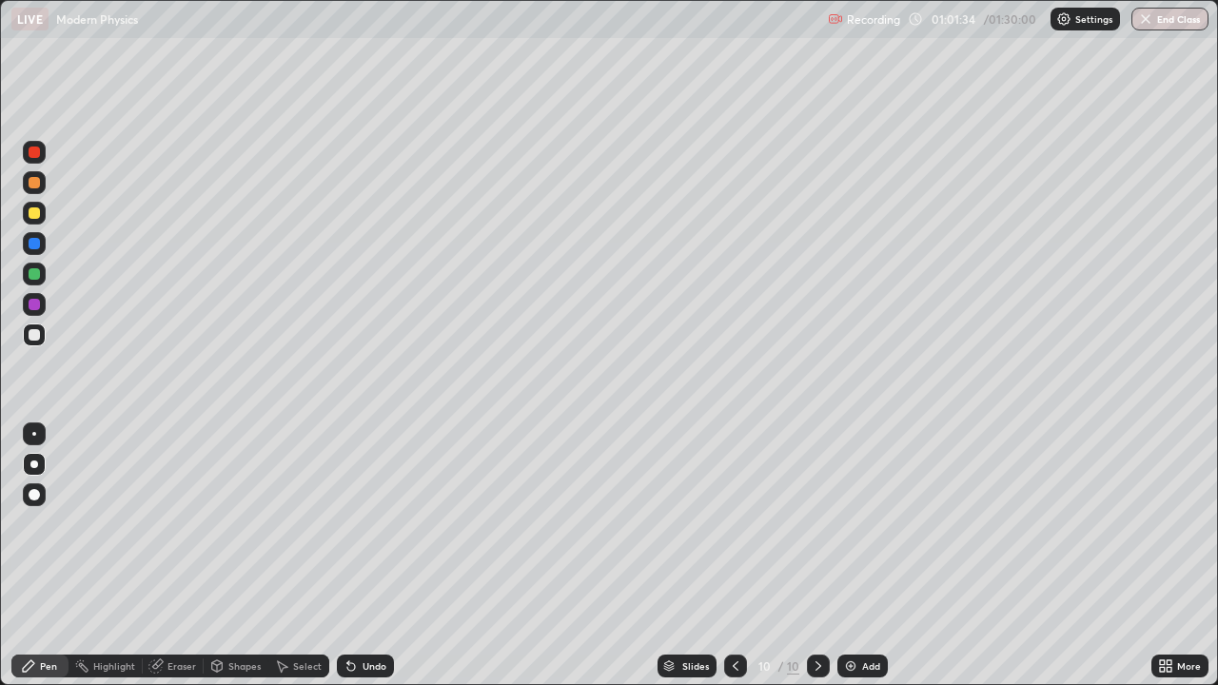
click at [817, 556] on icon at bounding box center [818, 666] width 15 height 15
click at [859, 556] on div "Add" at bounding box center [863, 666] width 50 height 23
click at [31, 187] on div at bounding box center [34, 182] width 11 height 11
click at [32, 338] on div at bounding box center [34, 334] width 11 height 11
click at [30, 278] on div at bounding box center [34, 273] width 11 height 11
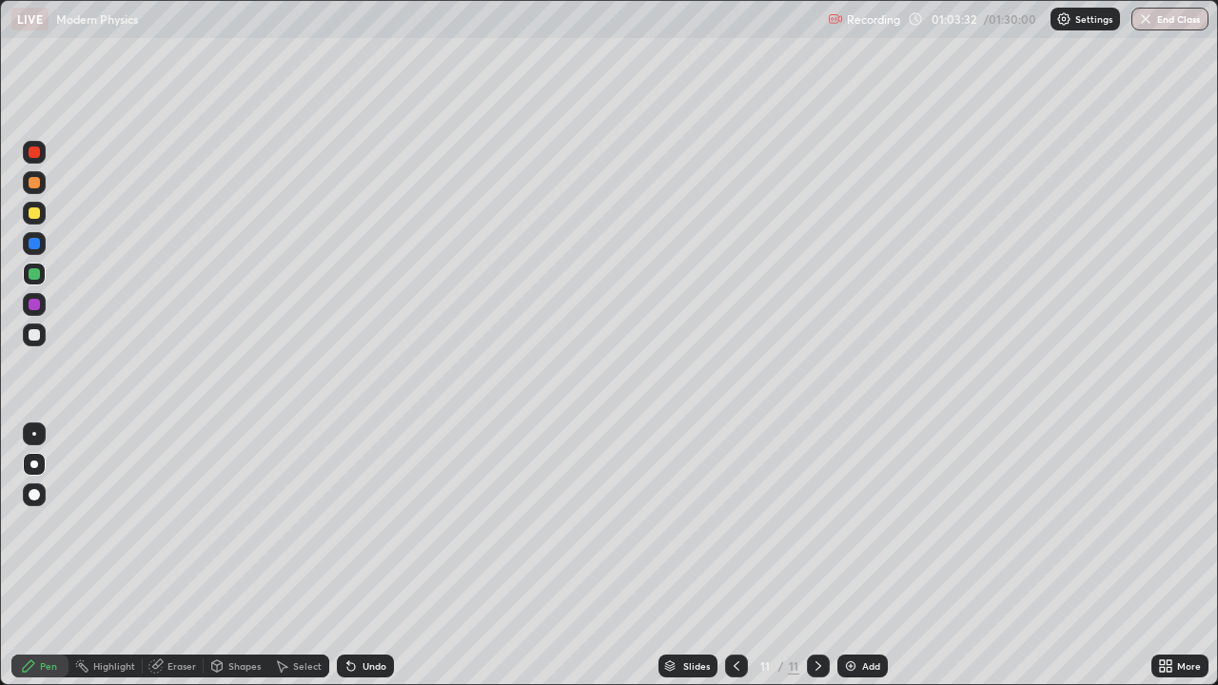
click at [34, 214] on div at bounding box center [34, 212] width 11 height 11
click at [32, 338] on div at bounding box center [34, 334] width 11 height 11
click at [807, 556] on div at bounding box center [818, 666] width 23 height 23
click at [815, 556] on icon at bounding box center [818, 666] width 15 height 15
click at [849, 556] on img at bounding box center [850, 666] width 15 height 15
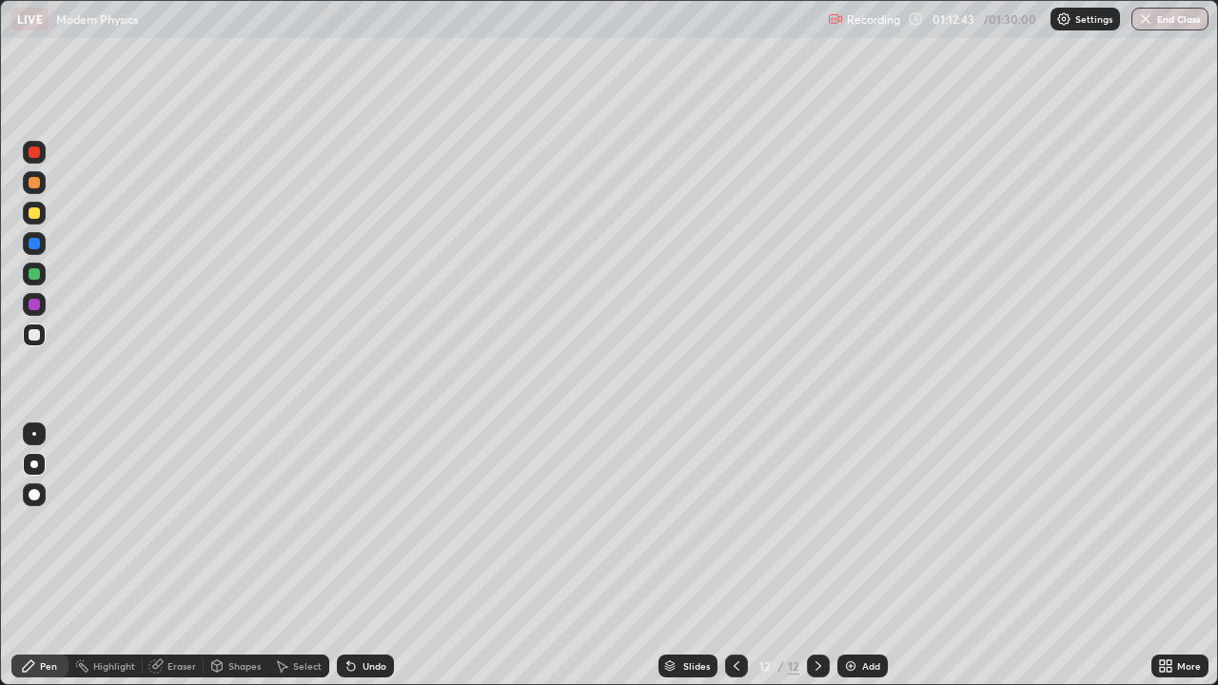
click at [354, 556] on icon at bounding box center [351, 666] width 15 height 15
click at [358, 556] on div "Undo" at bounding box center [365, 666] width 57 height 23
click at [817, 556] on icon at bounding box center [818, 666] width 15 height 15
click at [819, 556] on icon at bounding box center [818, 666] width 15 height 15
click at [849, 556] on img at bounding box center [850, 666] width 15 height 15
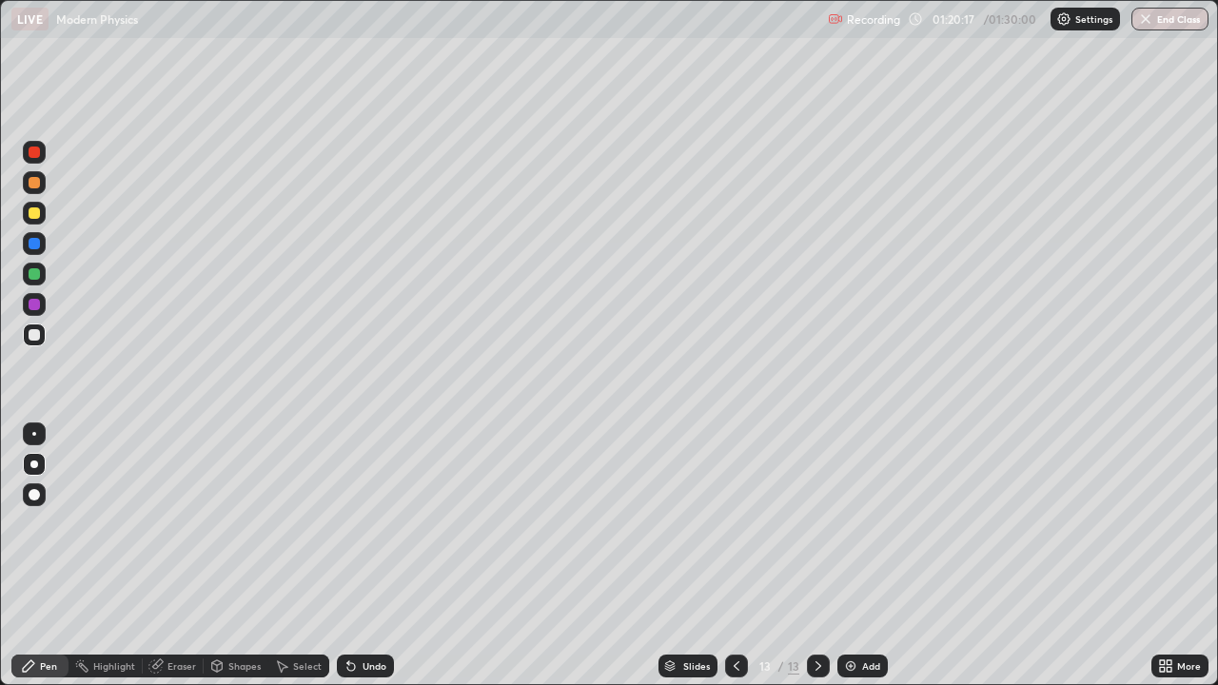
click at [34, 186] on div at bounding box center [34, 182] width 11 height 11
click at [35, 335] on div at bounding box center [34, 334] width 11 height 11
click at [347, 556] on icon at bounding box center [351, 667] width 8 height 8
click at [179, 556] on div "Eraser" at bounding box center [182, 666] width 29 height 10
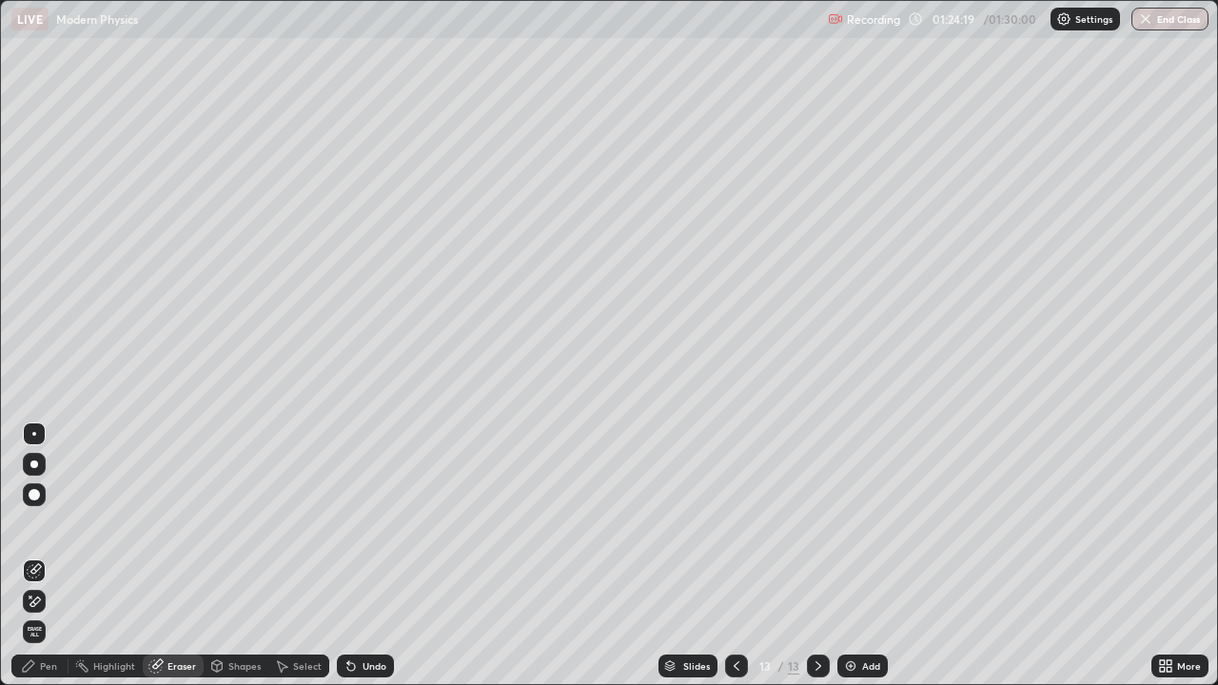
click at [32, 556] on div "Pen" at bounding box center [39, 666] width 57 height 23
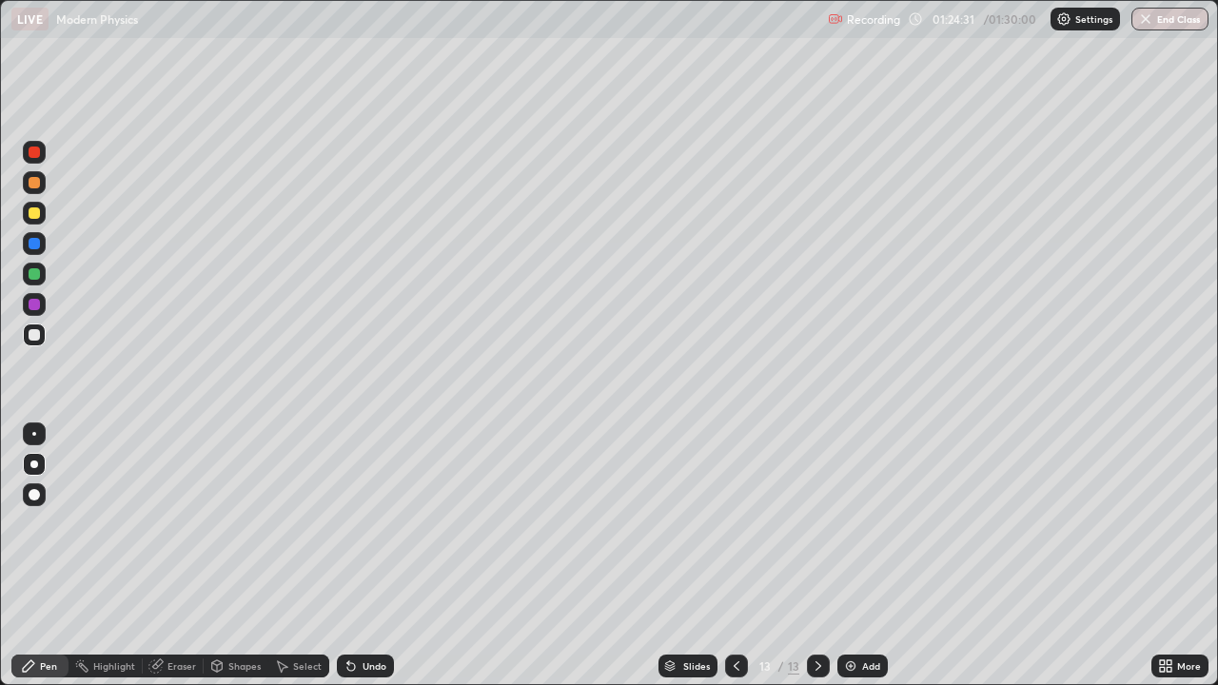
click at [169, 556] on div "Eraser" at bounding box center [182, 666] width 29 height 10
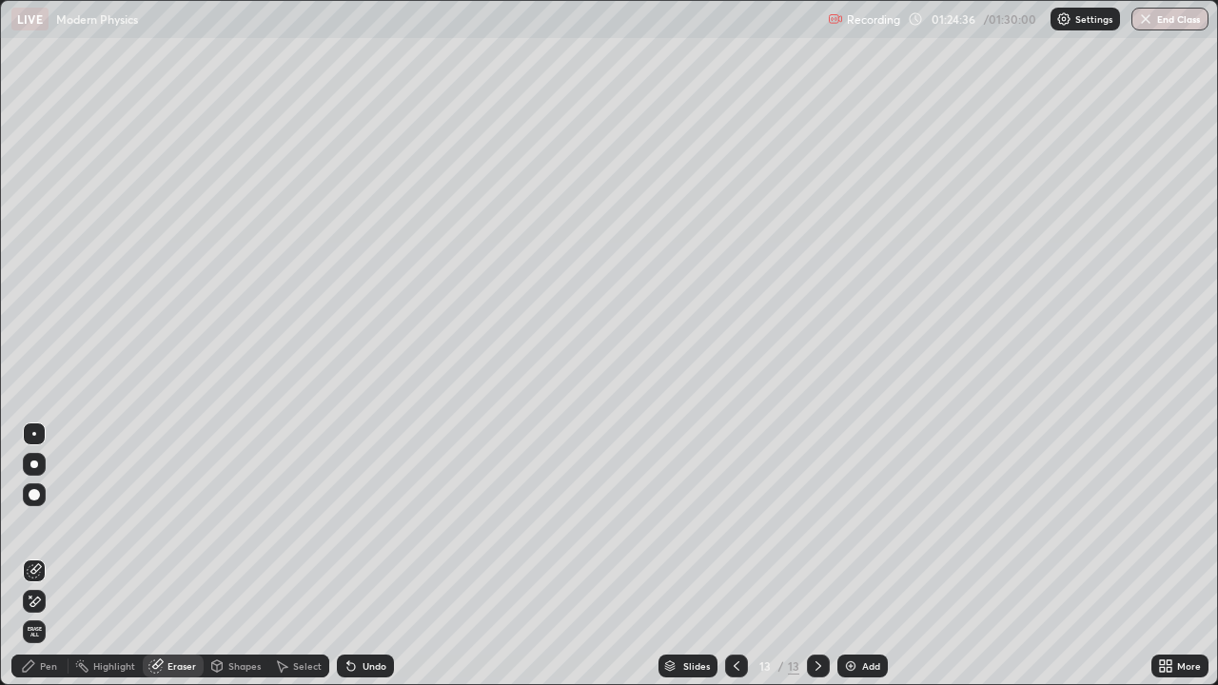
click at [37, 556] on div "Pen" at bounding box center [39, 666] width 57 height 23
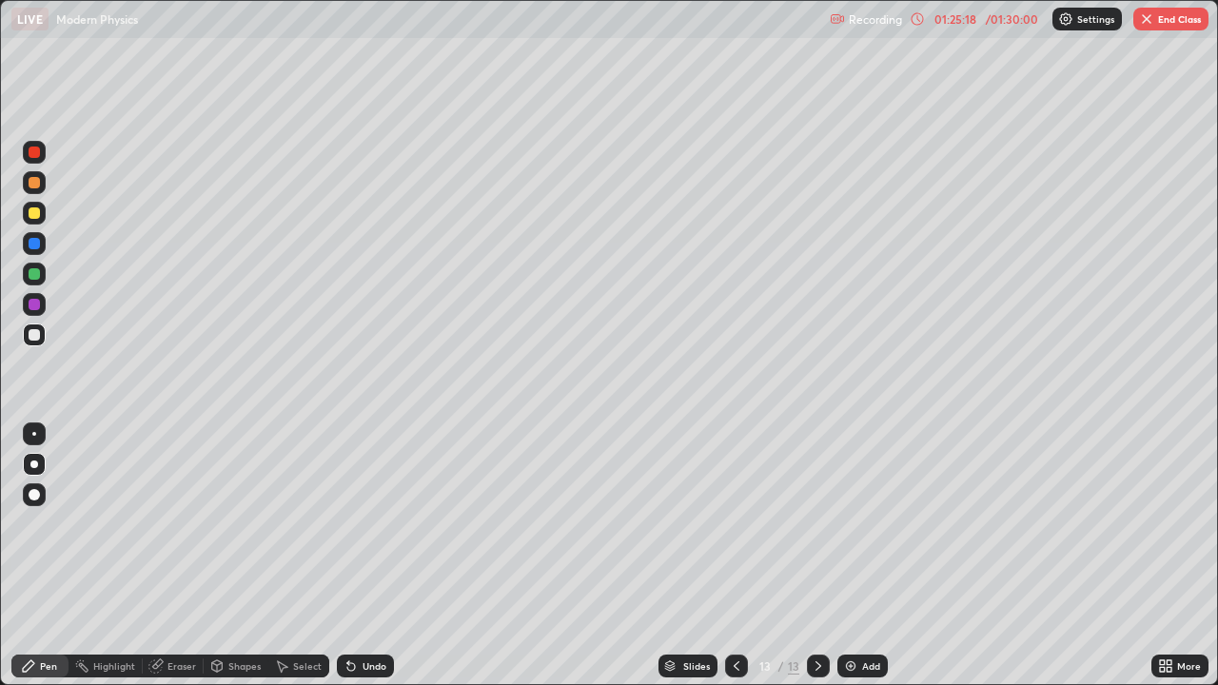
click at [1148, 23] on img "button" at bounding box center [1146, 18] width 15 height 15
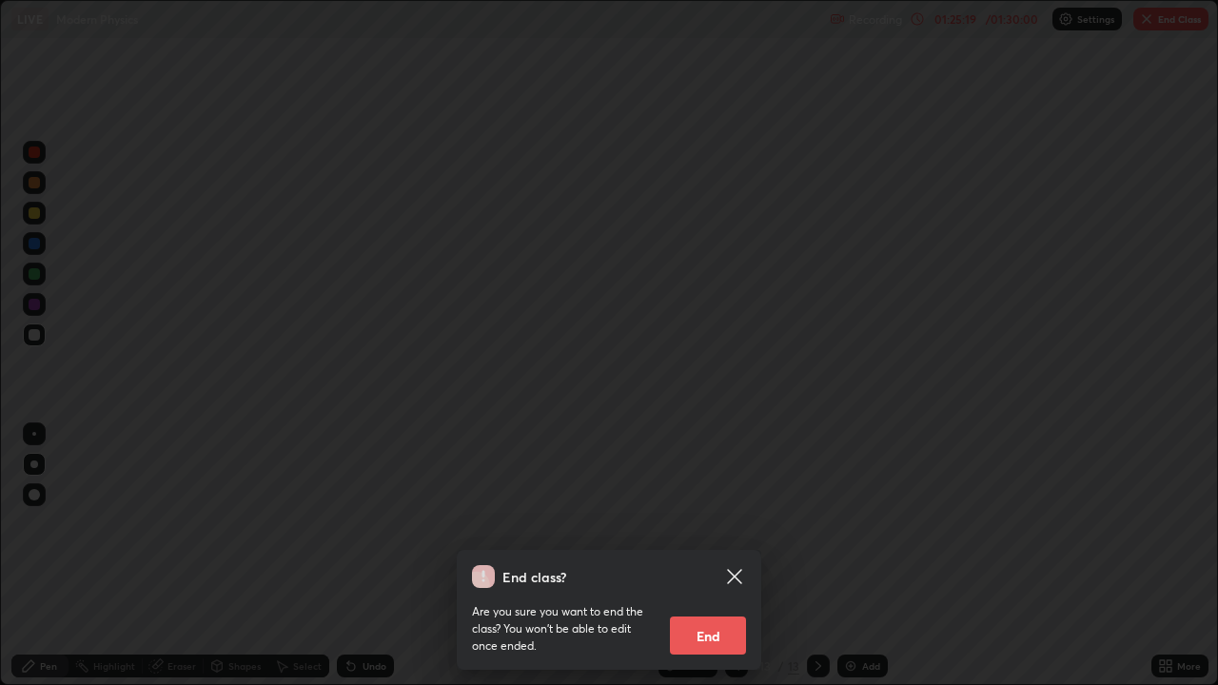
click at [704, 556] on button "End" at bounding box center [708, 636] width 76 height 38
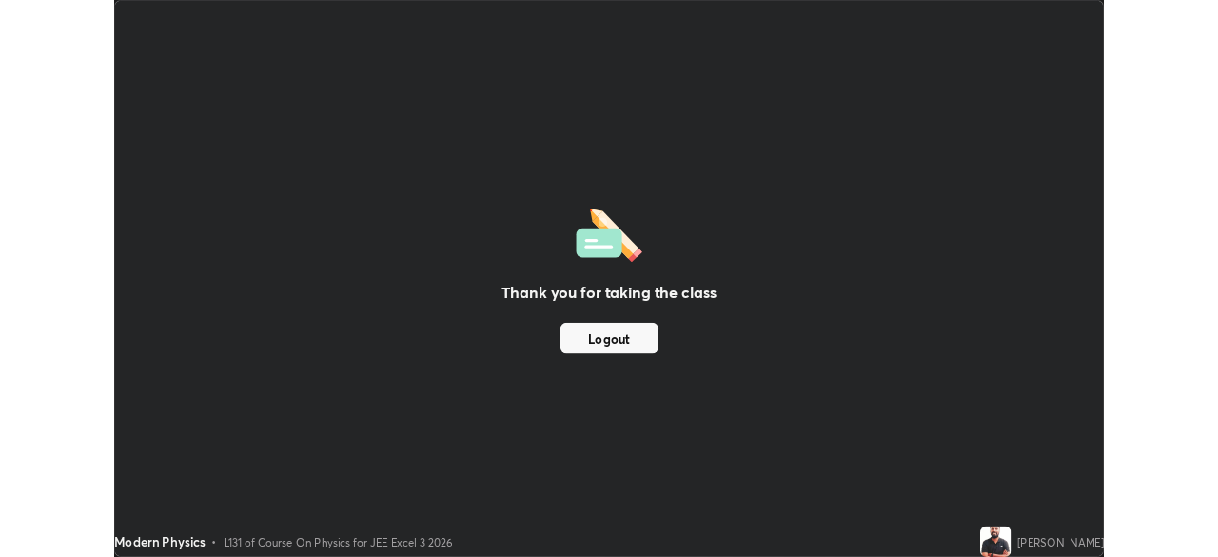
scroll to position [94621, 93960]
